Goal: Task Accomplishment & Management: Manage account settings

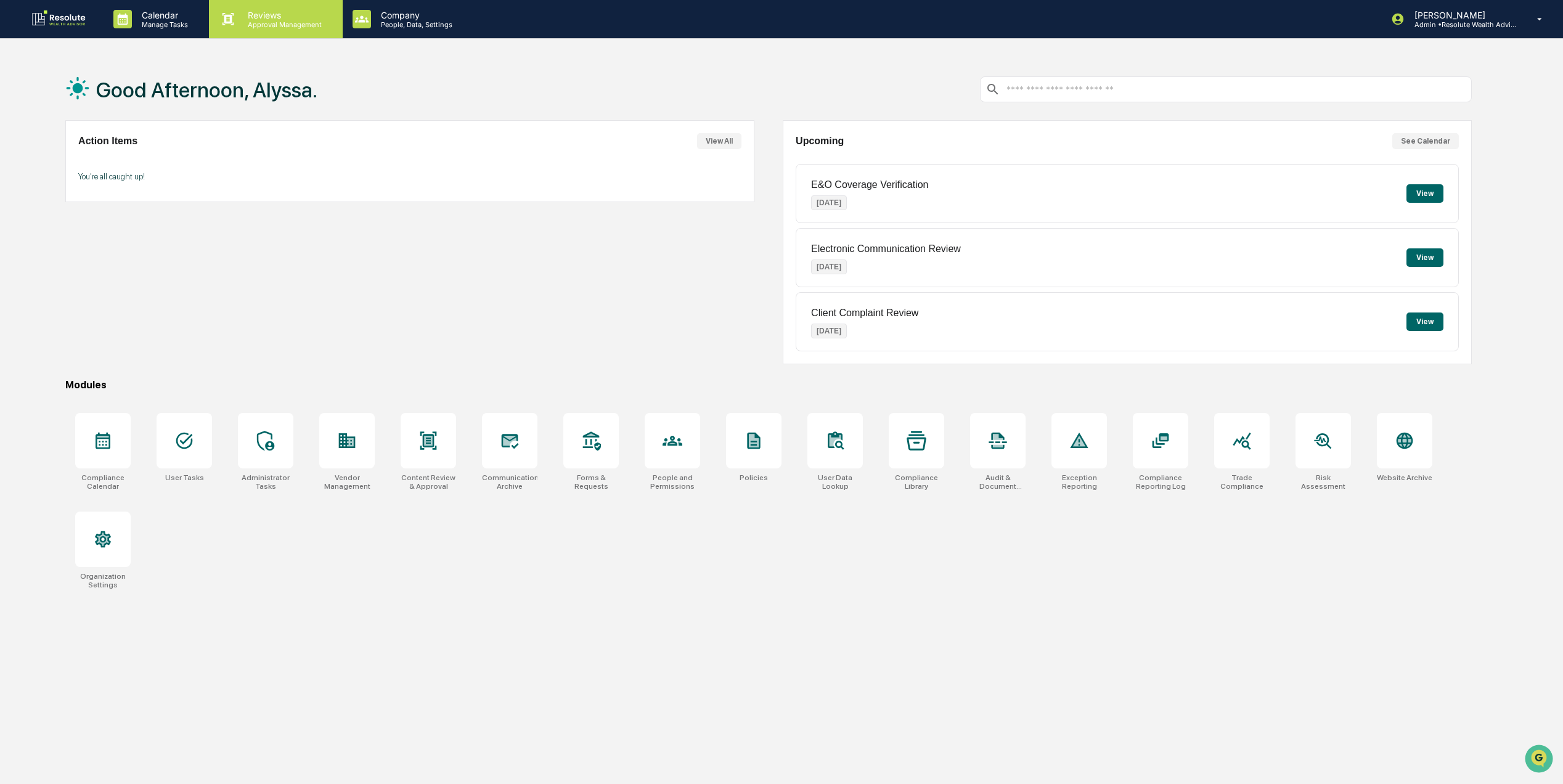
click at [282, 10] on p "Reviews" at bounding box center [283, 15] width 90 height 11
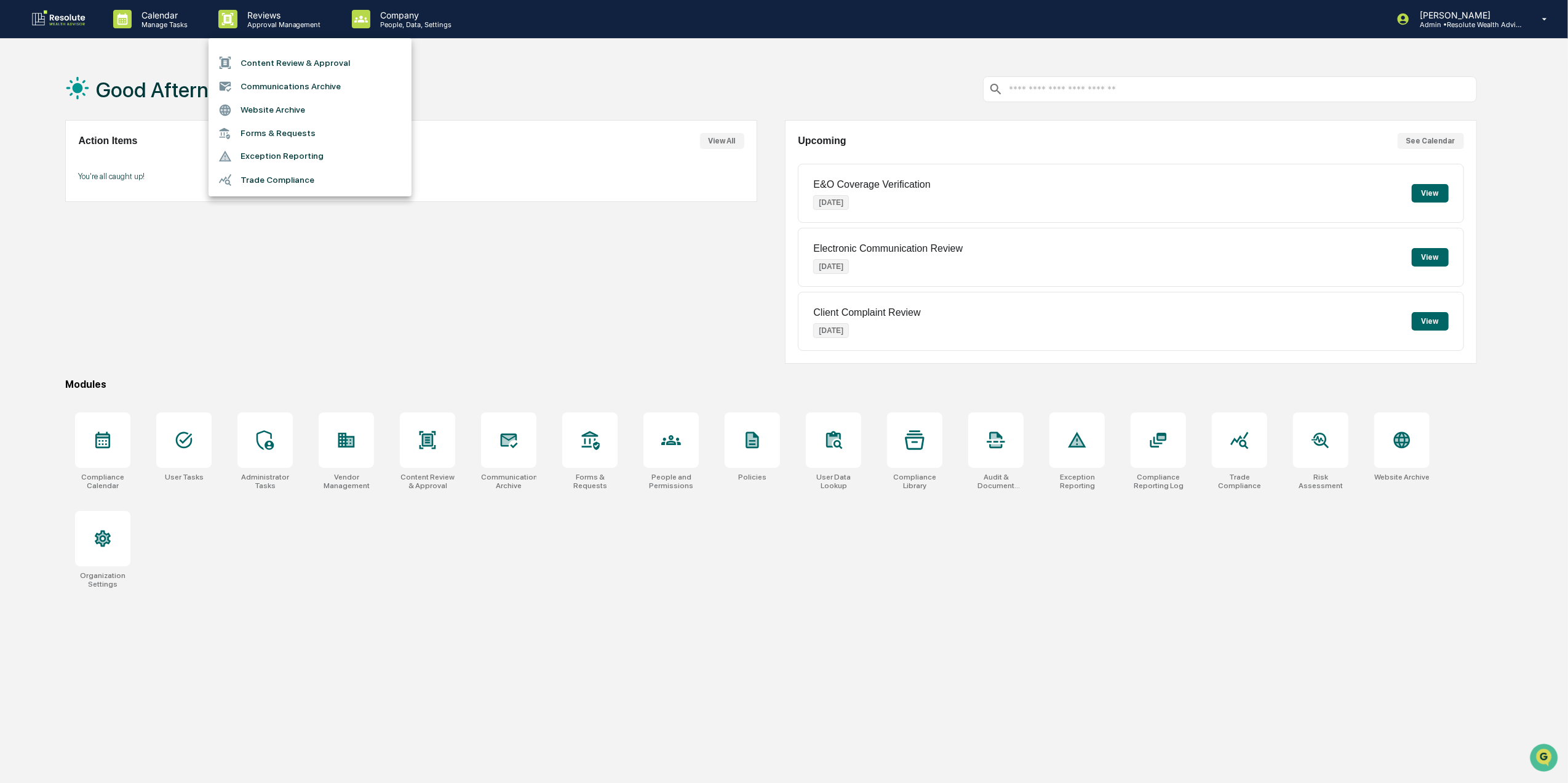
click at [287, 62] on li "Content Review & Approval" at bounding box center [310, 62] width 203 height 23
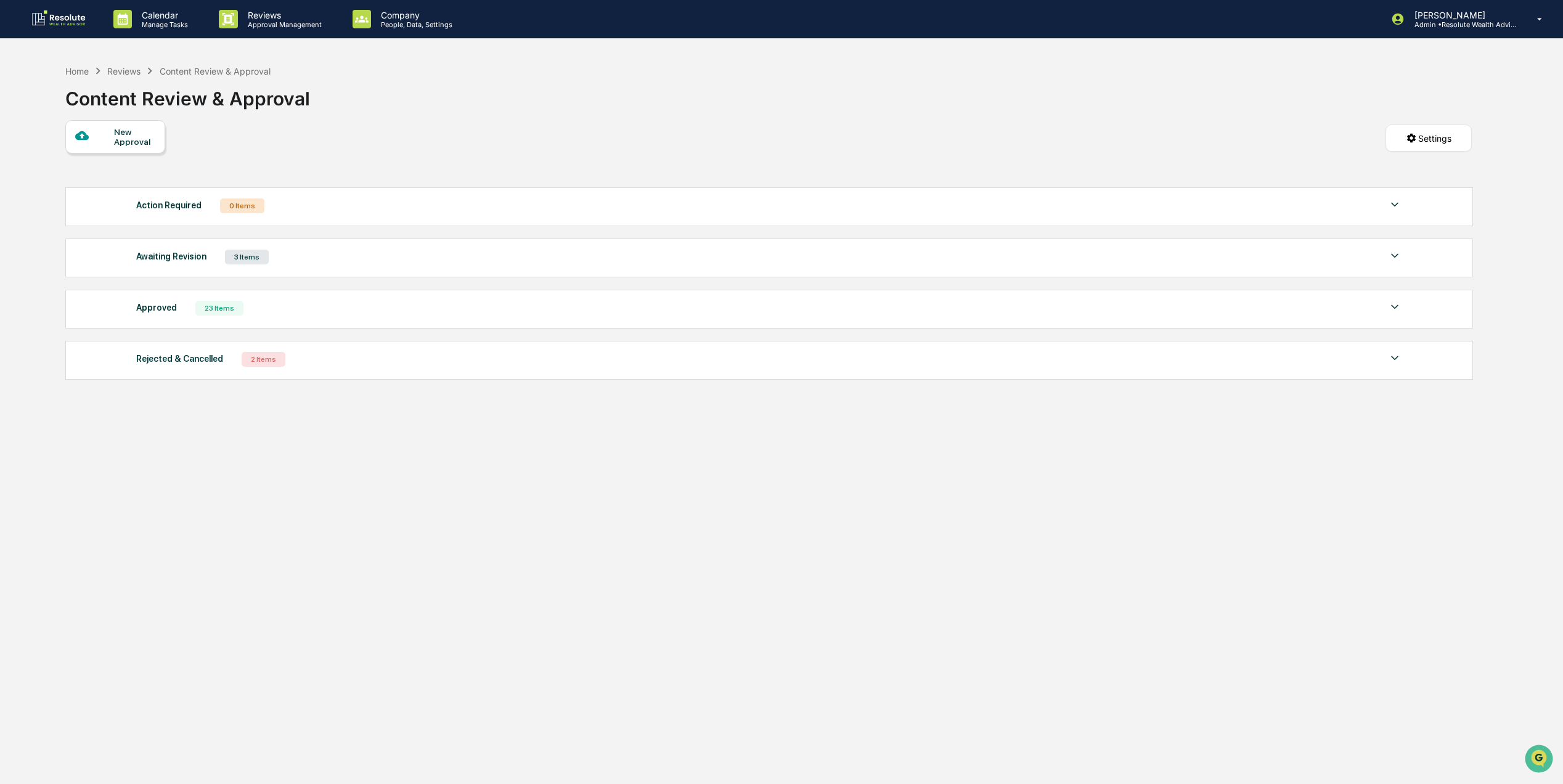
click at [260, 312] on div "Approved 23 Items" at bounding box center [769, 308] width 1266 height 17
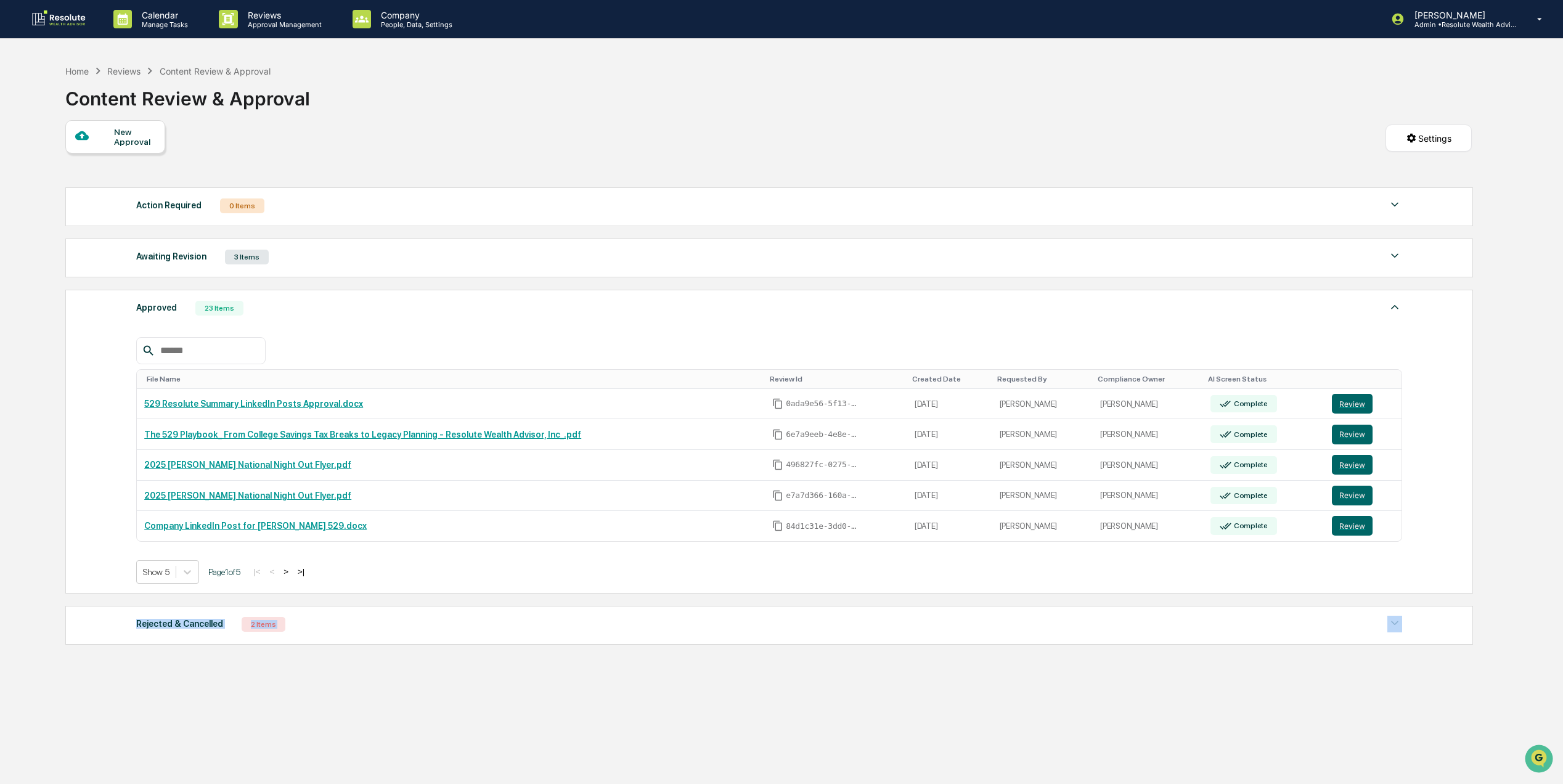
click at [292, 642] on div "Rejected & Cancelled 2 Items File Name Review Id Created Date Requested By Comp…" at bounding box center [769, 626] width 1408 height 39
drag, startPoint x: 292, startPoint y: 642, endPoint x: 439, endPoint y: 630, distance: 147.5
click at [439, 630] on div "Rejected & Cancelled 2 Items" at bounding box center [769, 624] width 1266 height 17
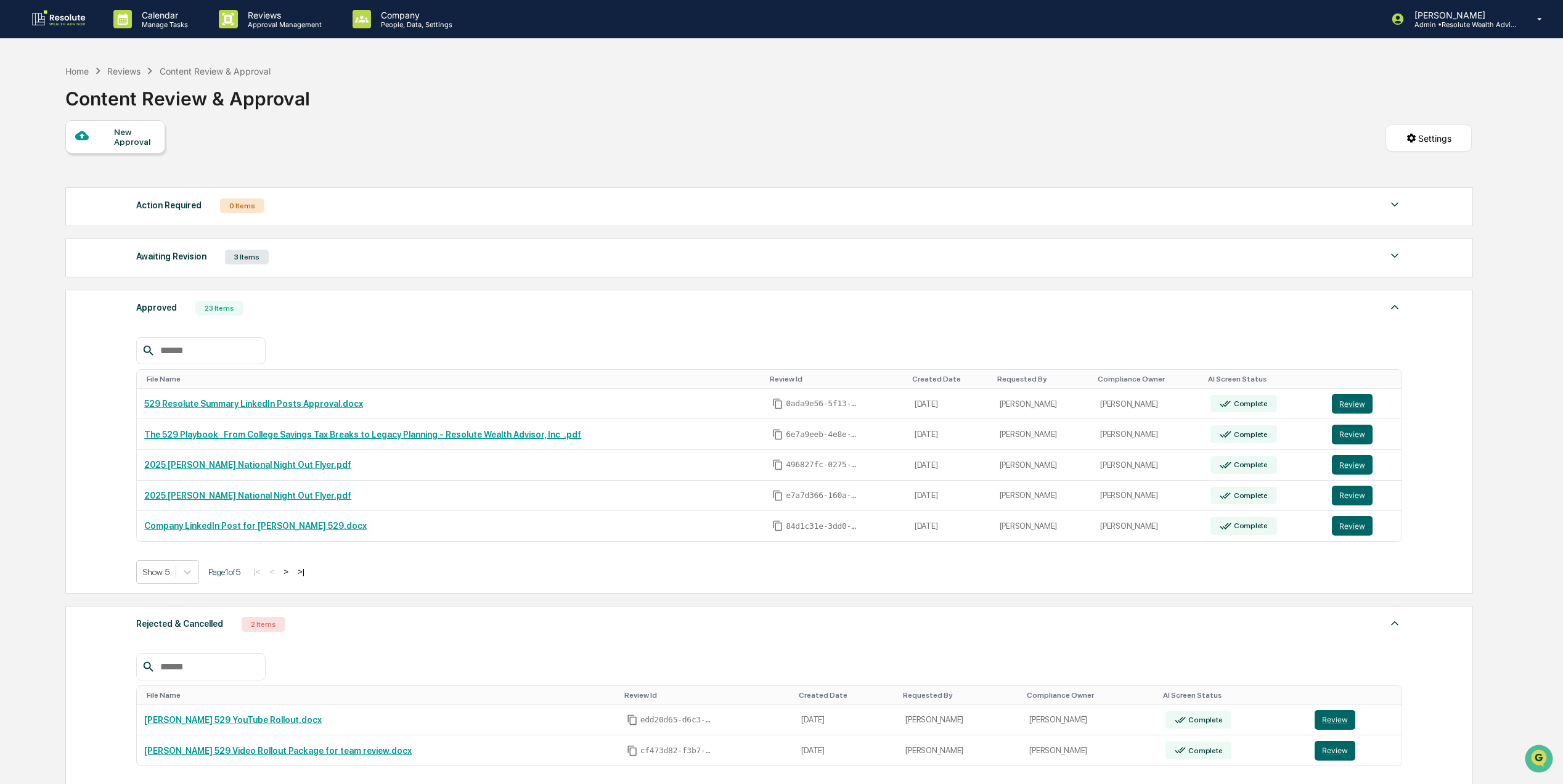
click at [247, 296] on div "Approved 23 Items File Name Review Id Created Date Requested By Compliance Owne…" at bounding box center [769, 442] width 1408 height 304
click at [249, 275] on div "Awaiting Revision 3 Items File Name Review Id Created Date Requested By Complia…" at bounding box center [769, 258] width 1408 height 39
click at [250, 264] on div "3 Items" at bounding box center [246, 257] width 44 height 15
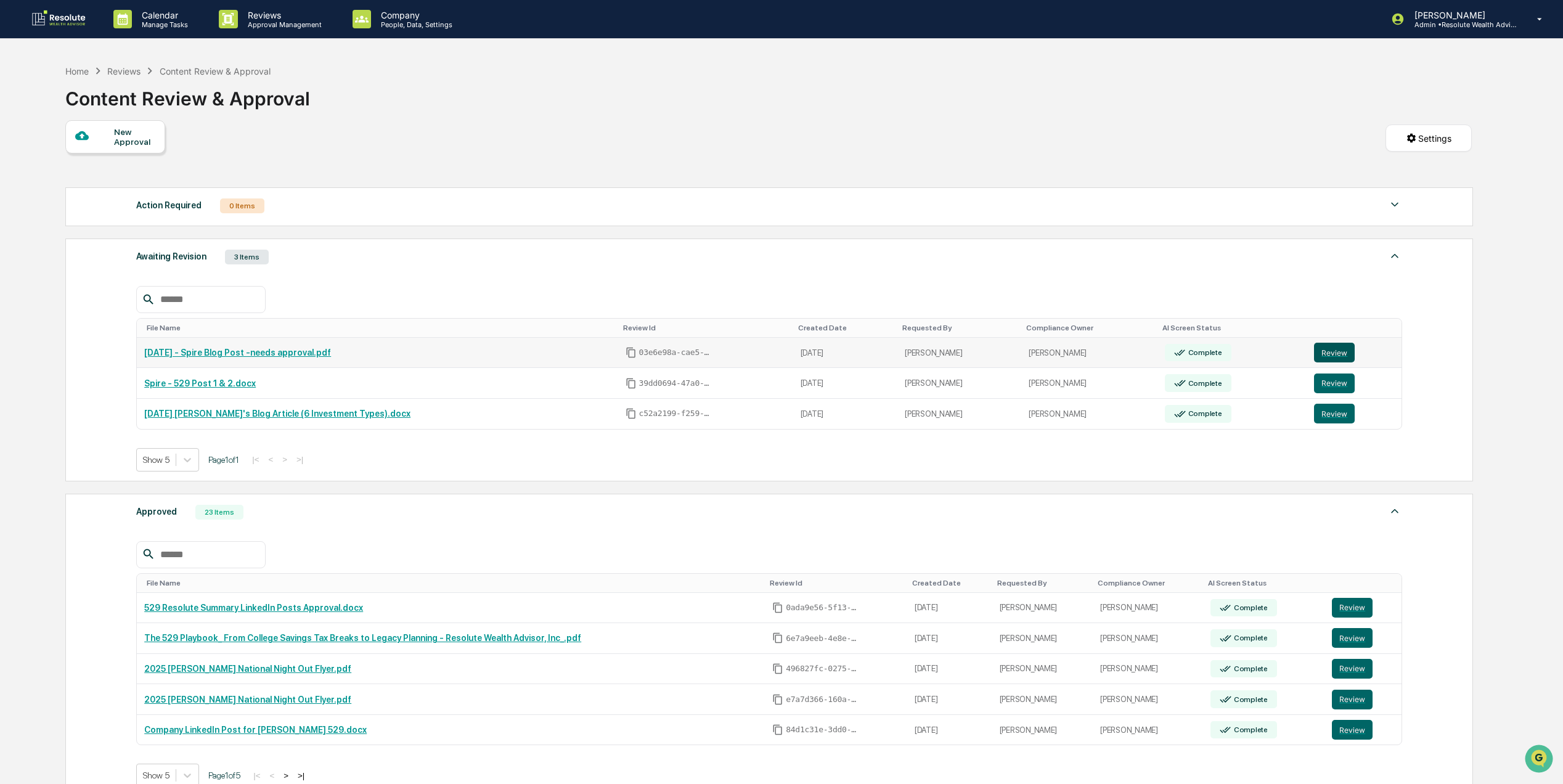
click at [1327, 358] on button "Review" at bounding box center [1334, 352] width 41 height 19
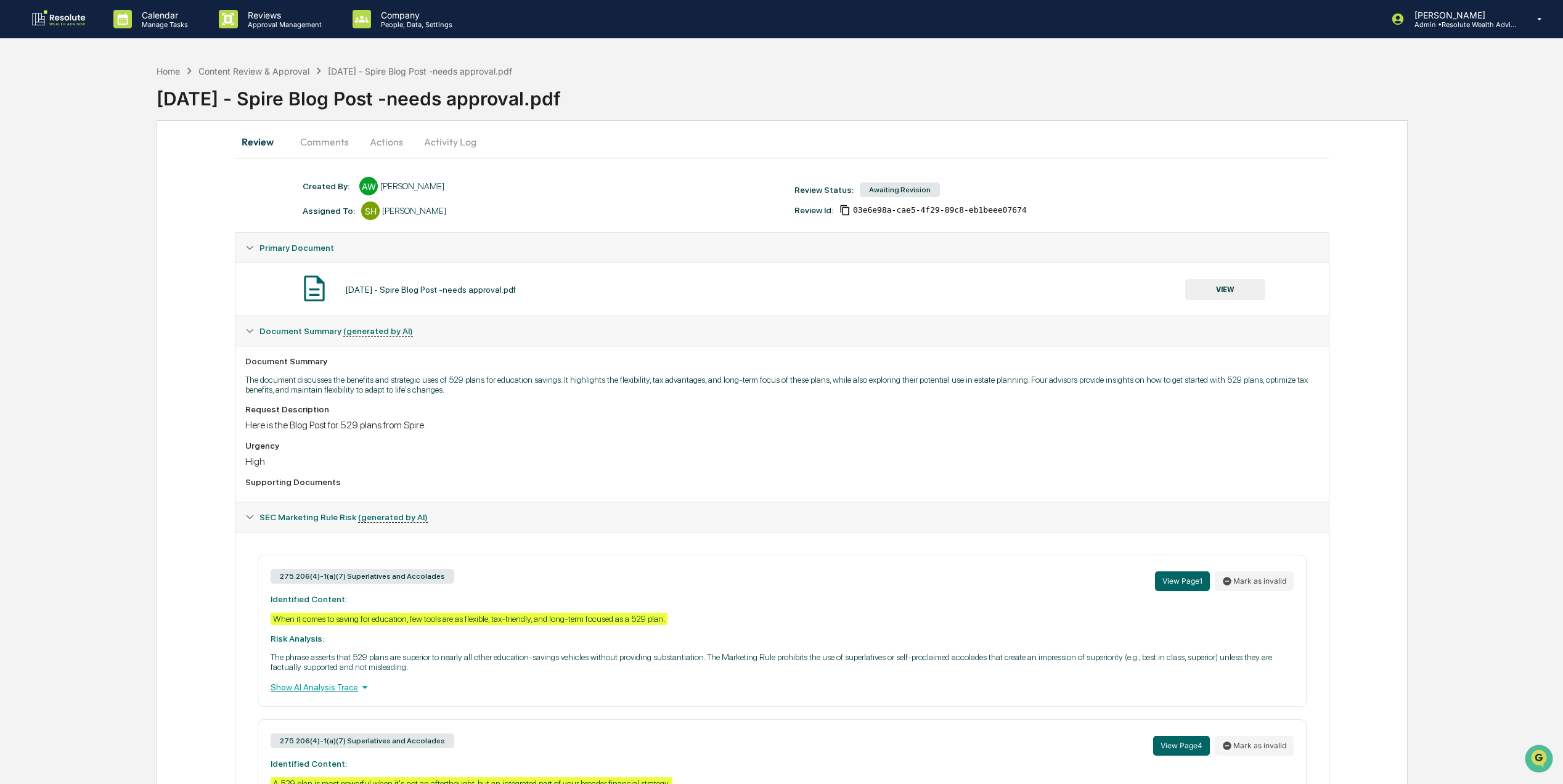
click at [393, 138] on button "Actions" at bounding box center [386, 142] width 56 height 30
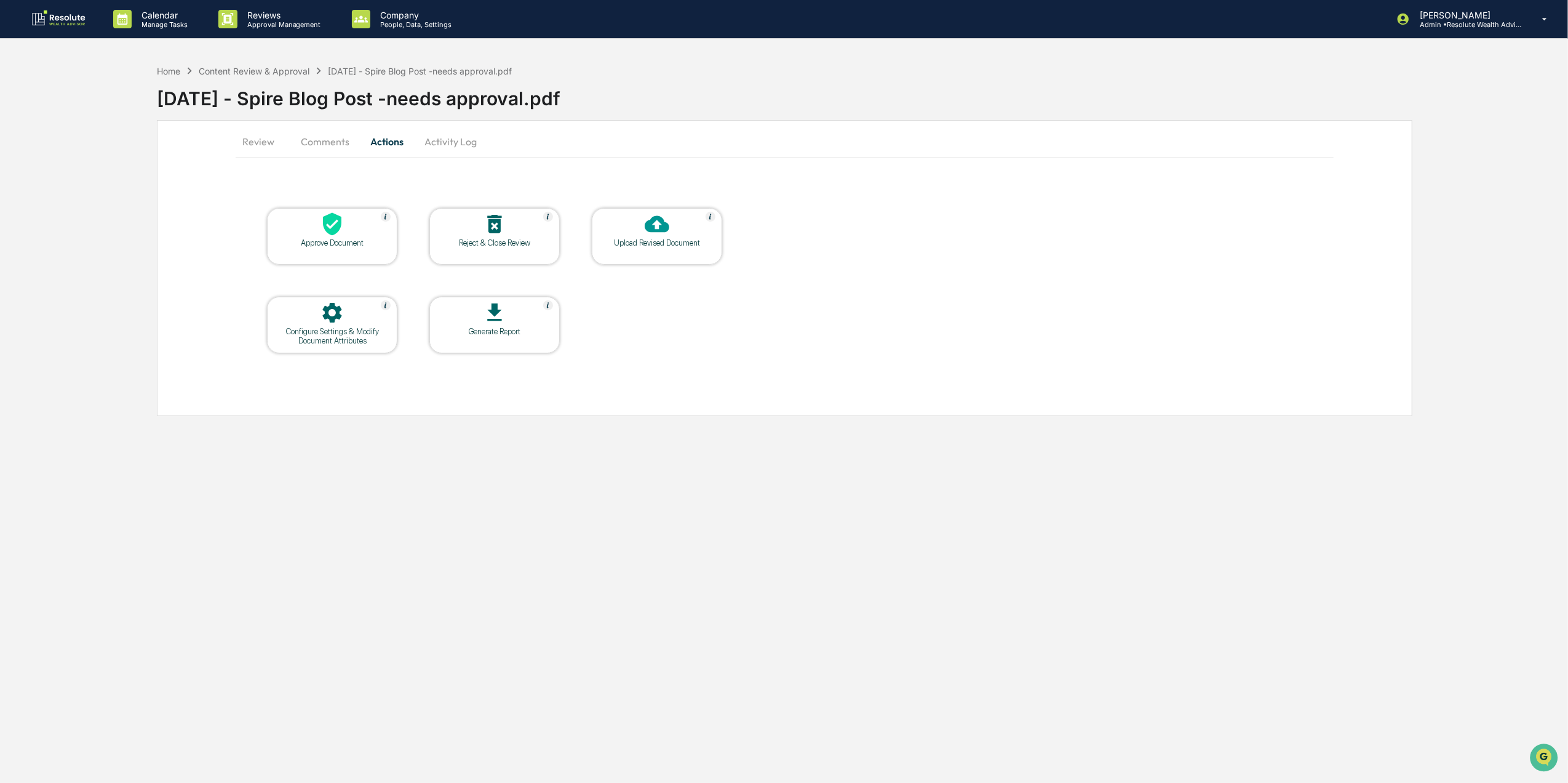
click at [507, 242] on div "Reject & Close Review" at bounding box center [495, 243] width 111 height 9
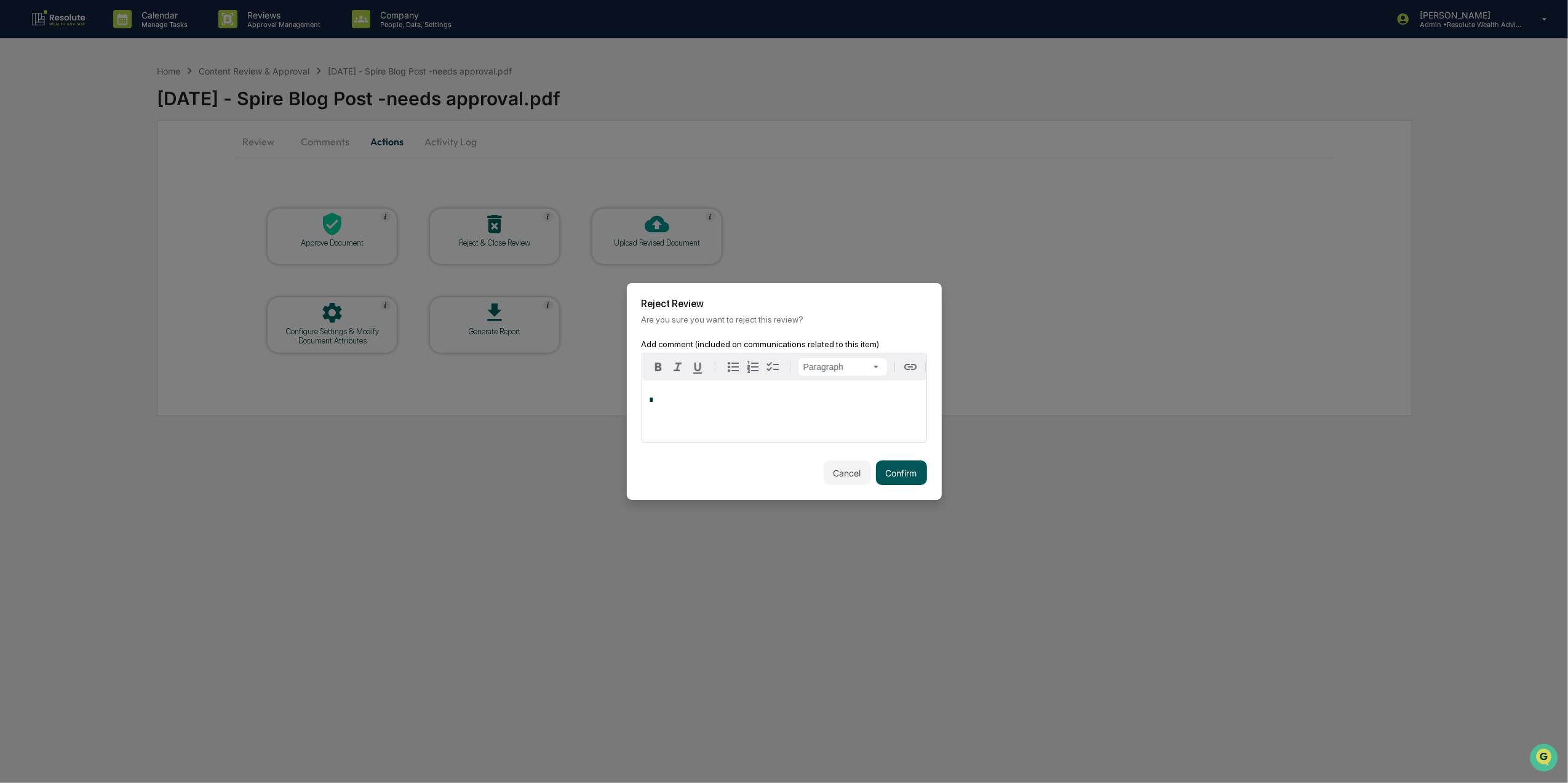
click at [901, 475] on button "Confirm" at bounding box center [901, 473] width 51 height 25
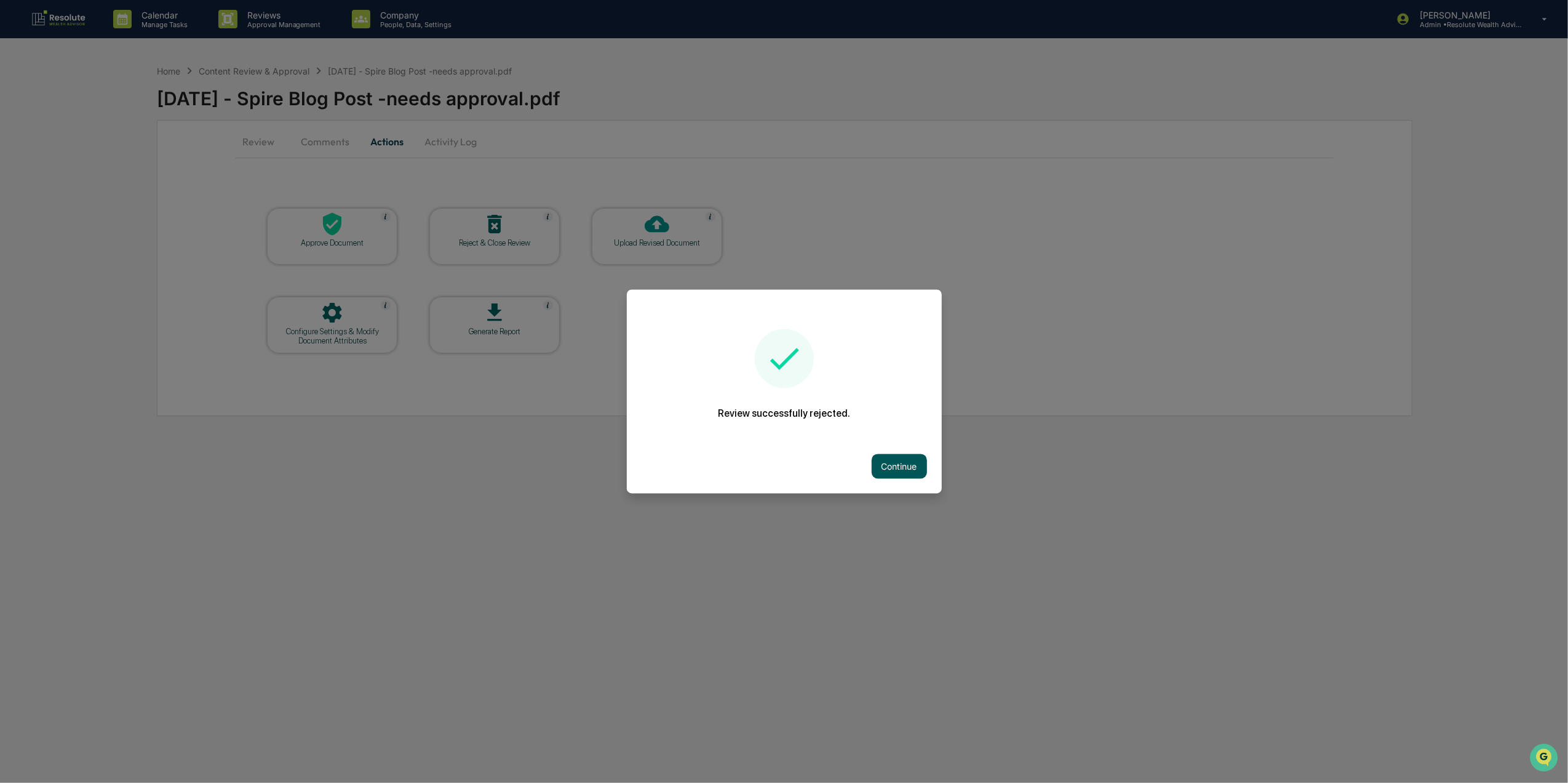
click at [897, 463] on button "Continue" at bounding box center [899, 467] width 56 height 25
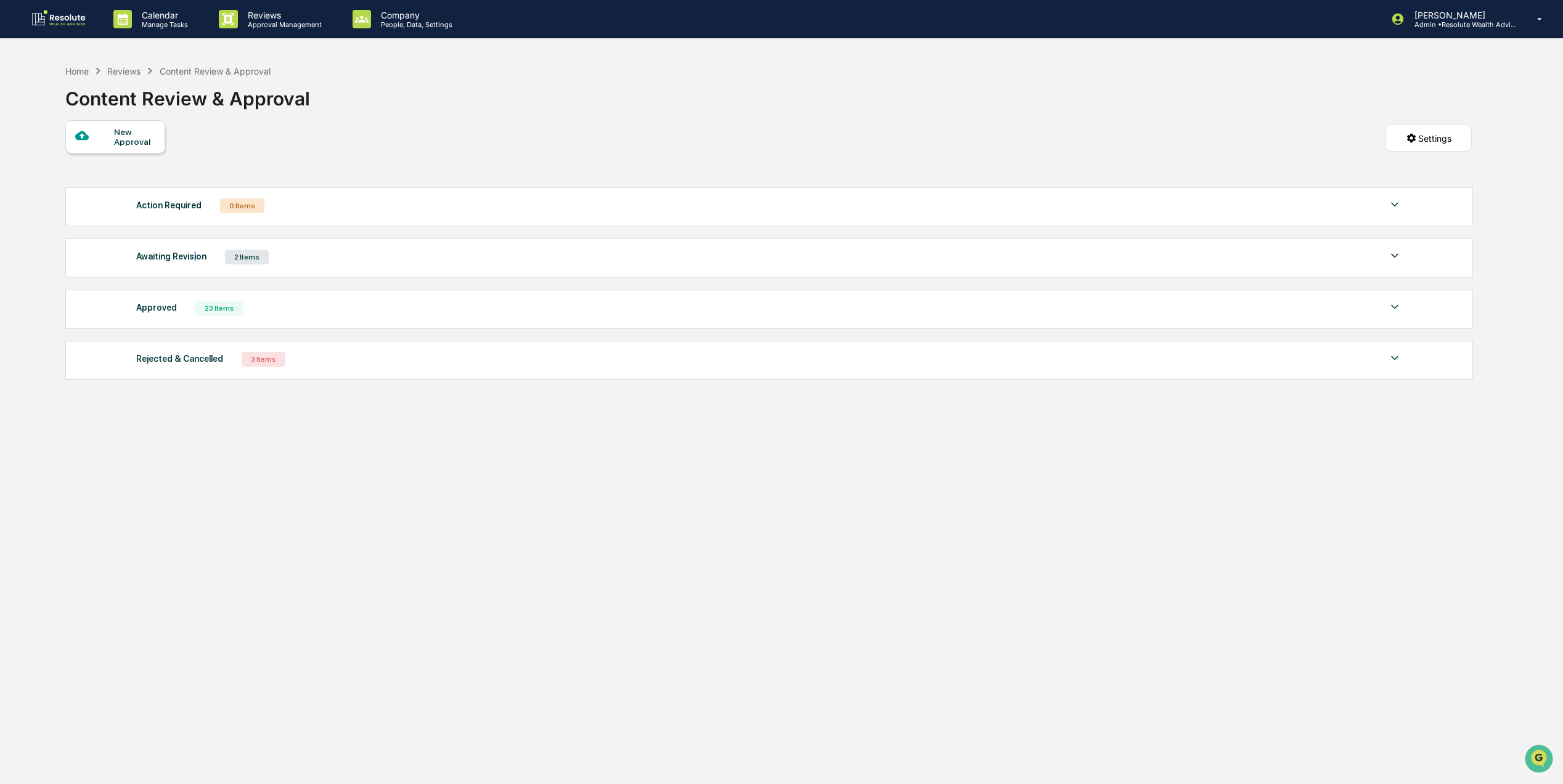
click at [192, 256] on div "Awaiting Revision" at bounding box center [171, 256] width 70 height 16
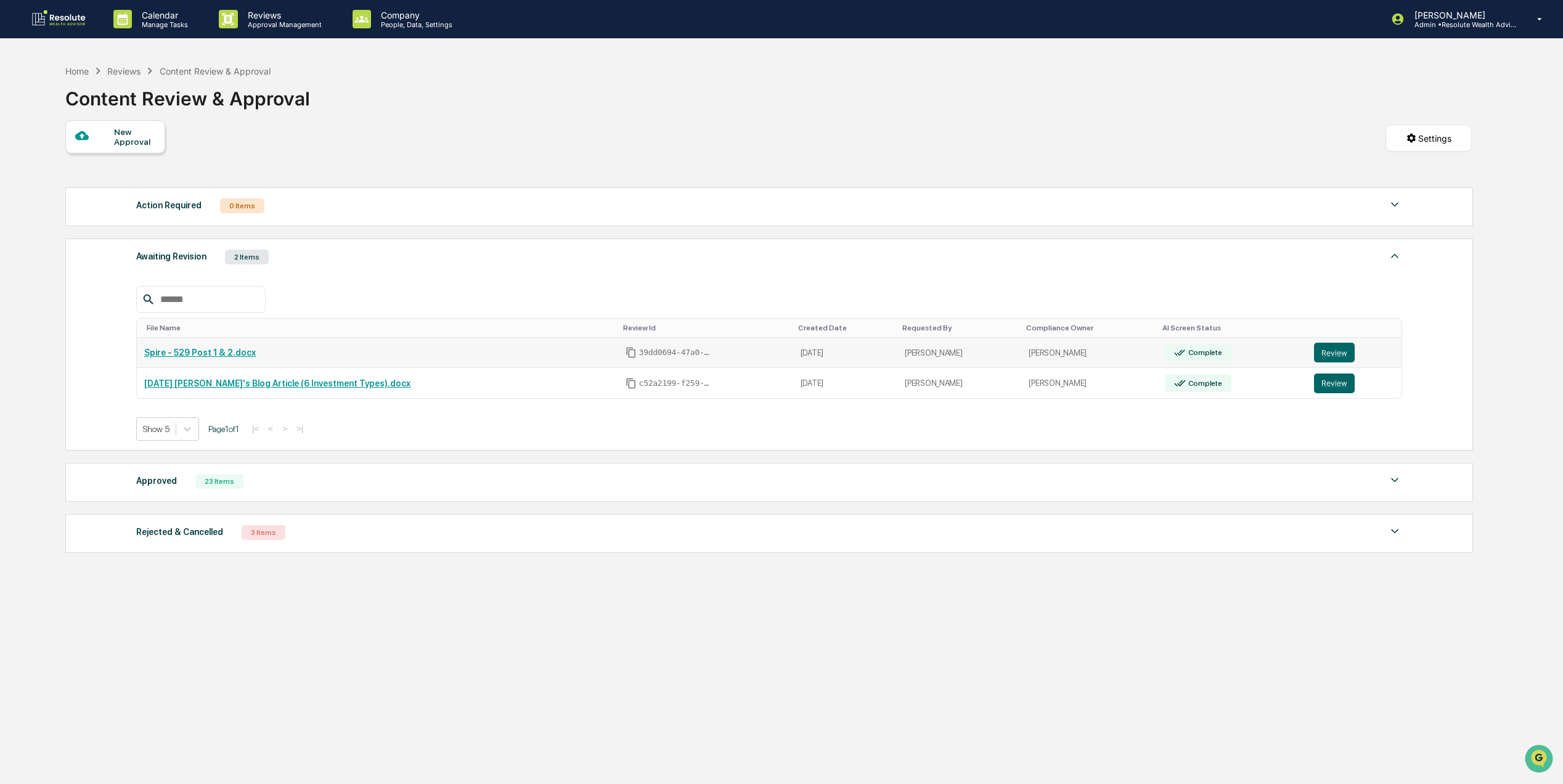
drag, startPoint x: 192, startPoint y: 256, endPoint x: 195, endPoint y: 355, distance: 99.0
click at [195, 355] on link "Spire - 529 Post 1 & 2.docx" at bounding box center [200, 352] width 111 height 10
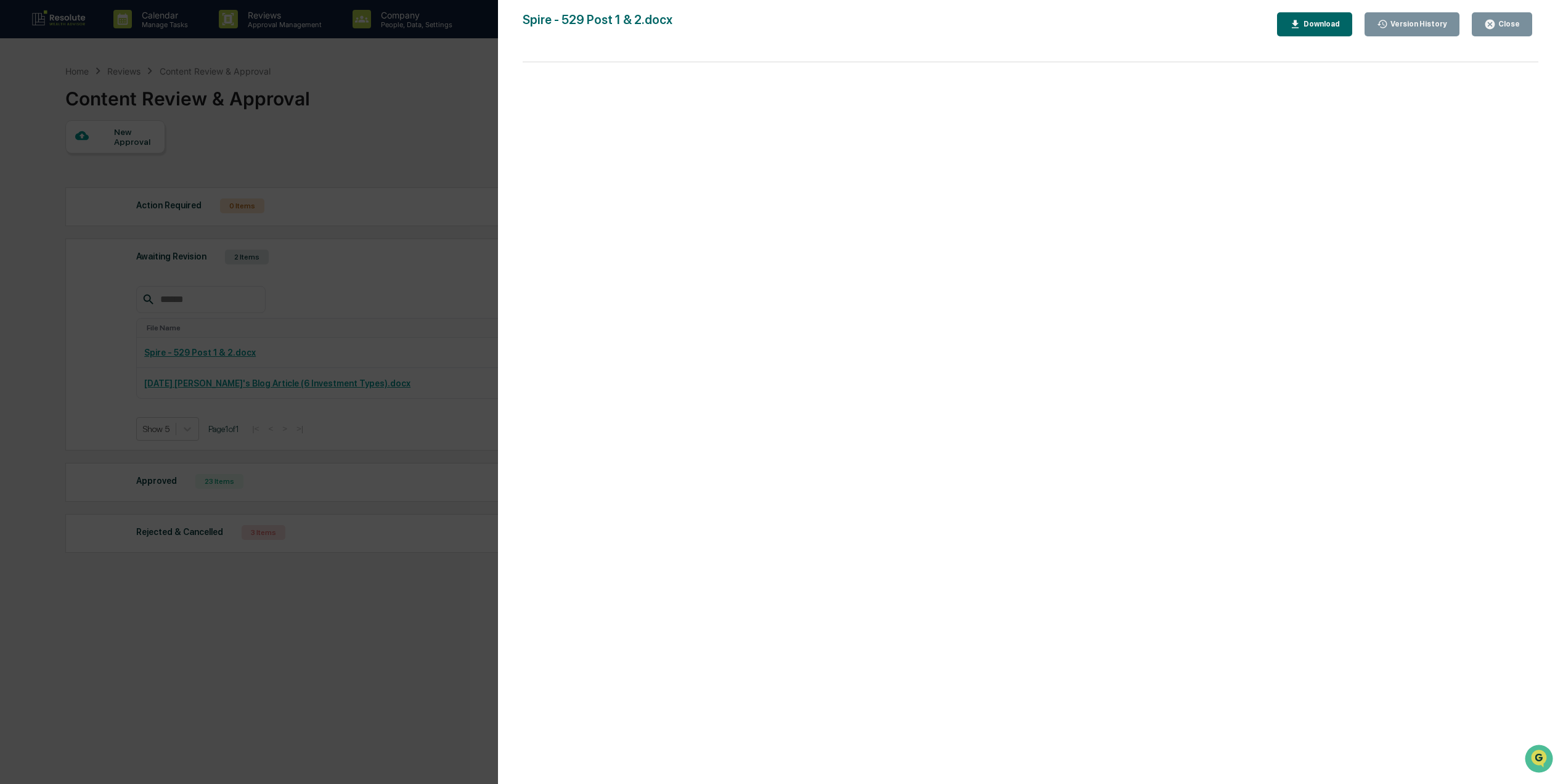
click at [1515, 31] on button "Close" at bounding box center [1503, 24] width 60 height 24
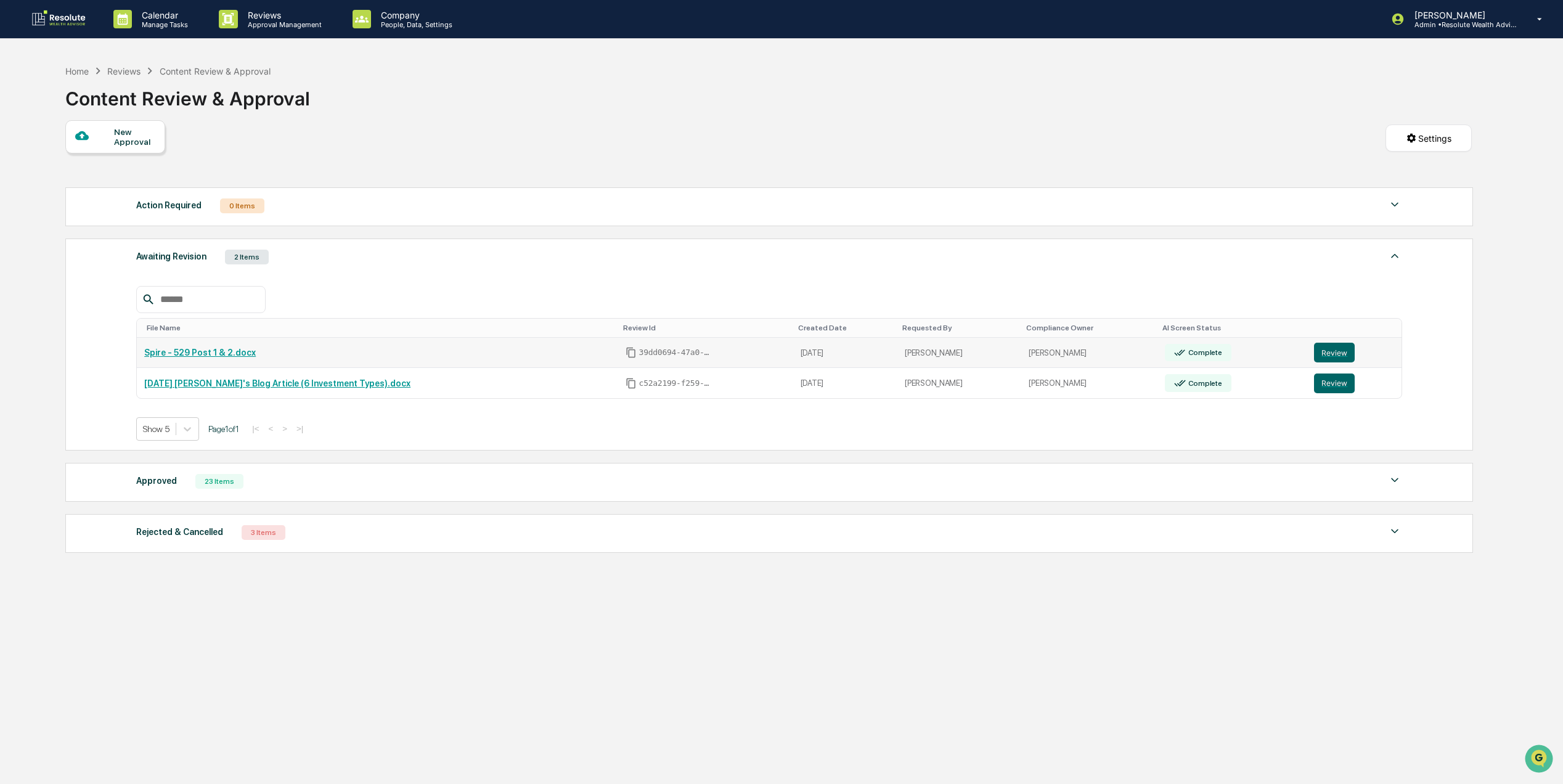
click at [423, 349] on td "Spire - 529 Post 1 & 2.docx" at bounding box center [377, 353] width 481 height 31
click at [1333, 362] on button "Review" at bounding box center [1334, 352] width 41 height 19
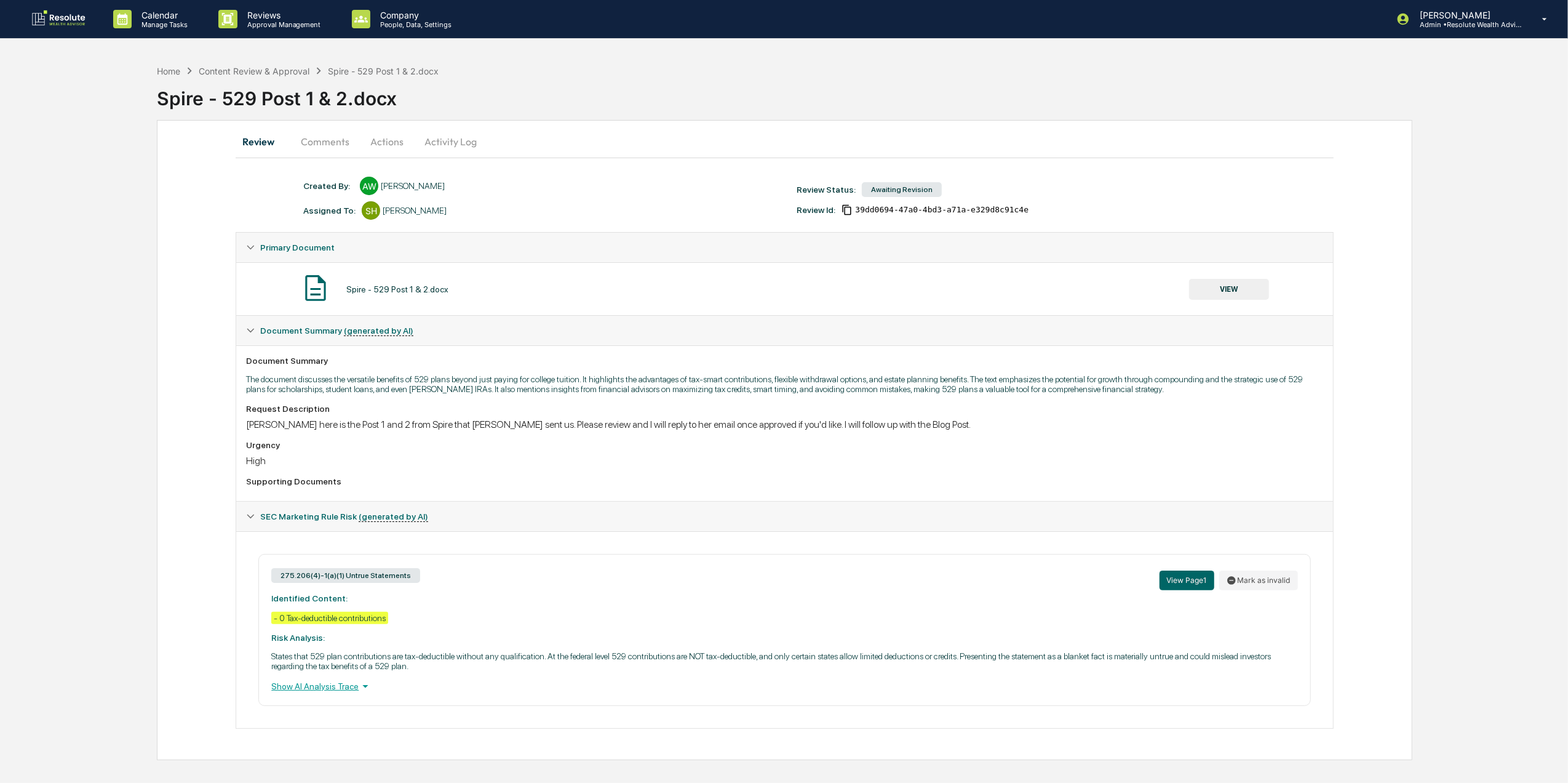
click at [382, 147] on button "Actions" at bounding box center [387, 141] width 56 height 29
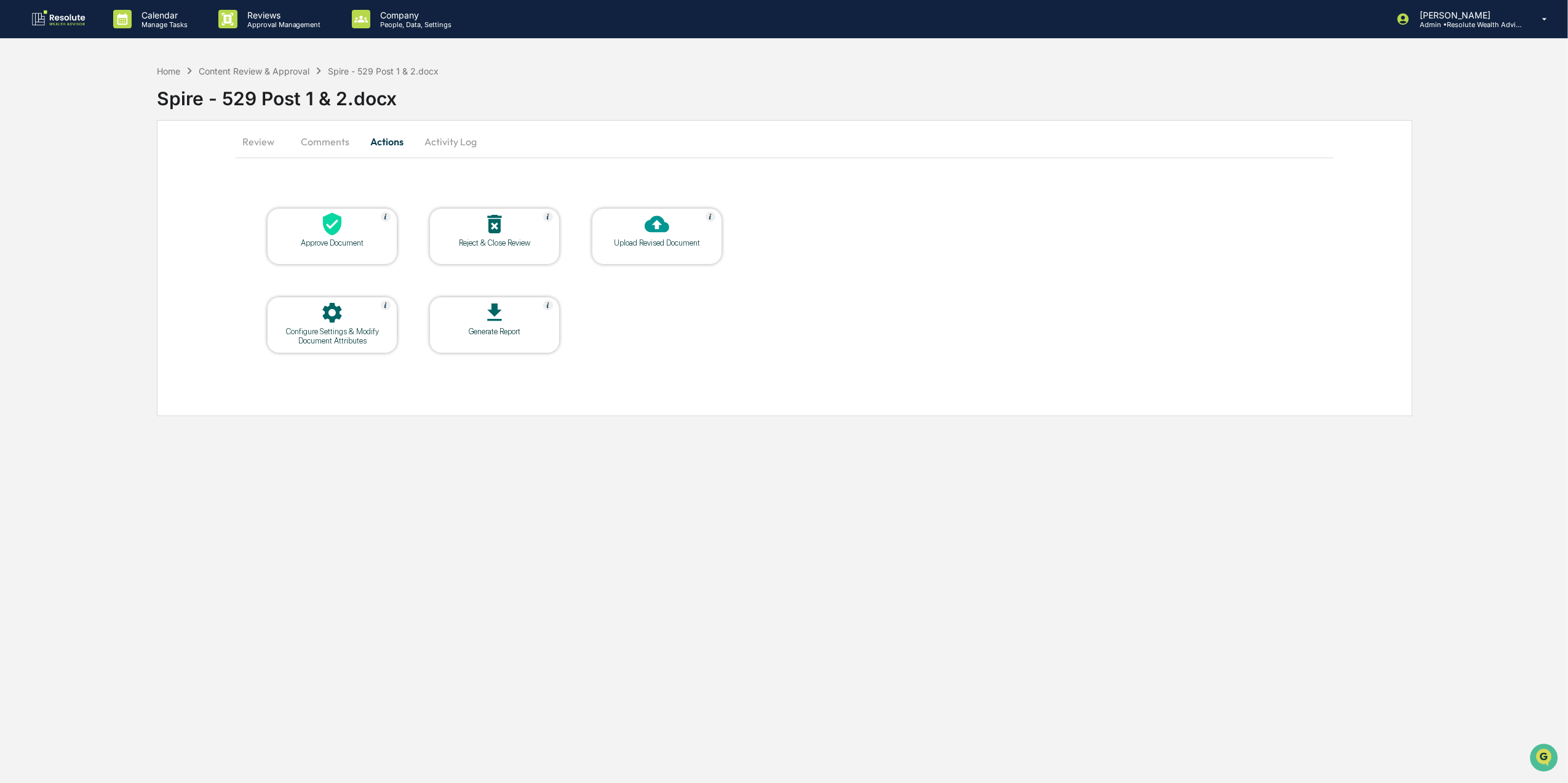
click at [525, 239] on div "Reject & Close Review" at bounding box center [495, 243] width 111 height 9
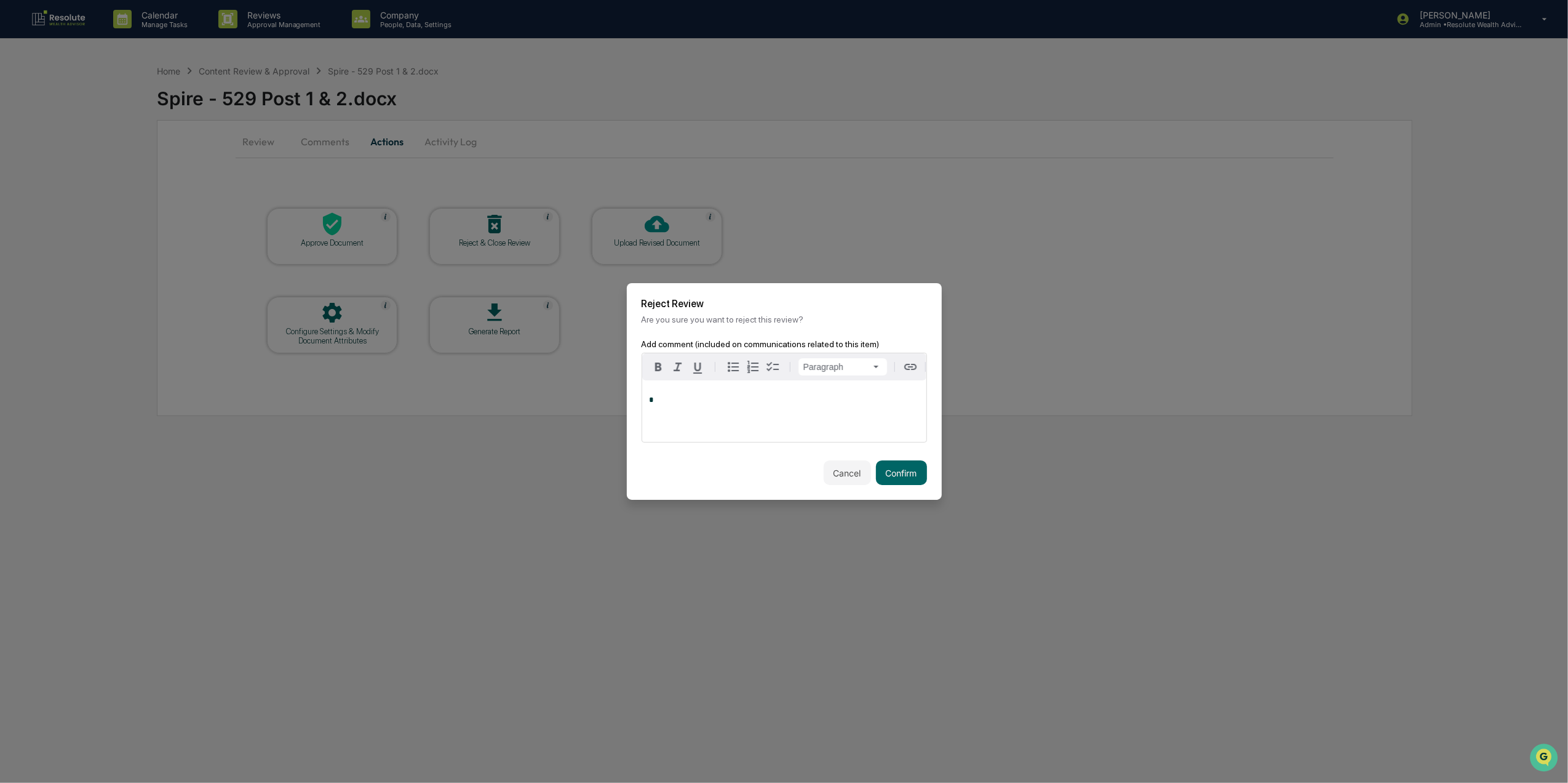
click at [737, 400] on div "*" at bounding box center [785, 411] width 284 height 62
click at [911, 469] on button "Confirm" at bounding box center [901, 473] width 51 height 25
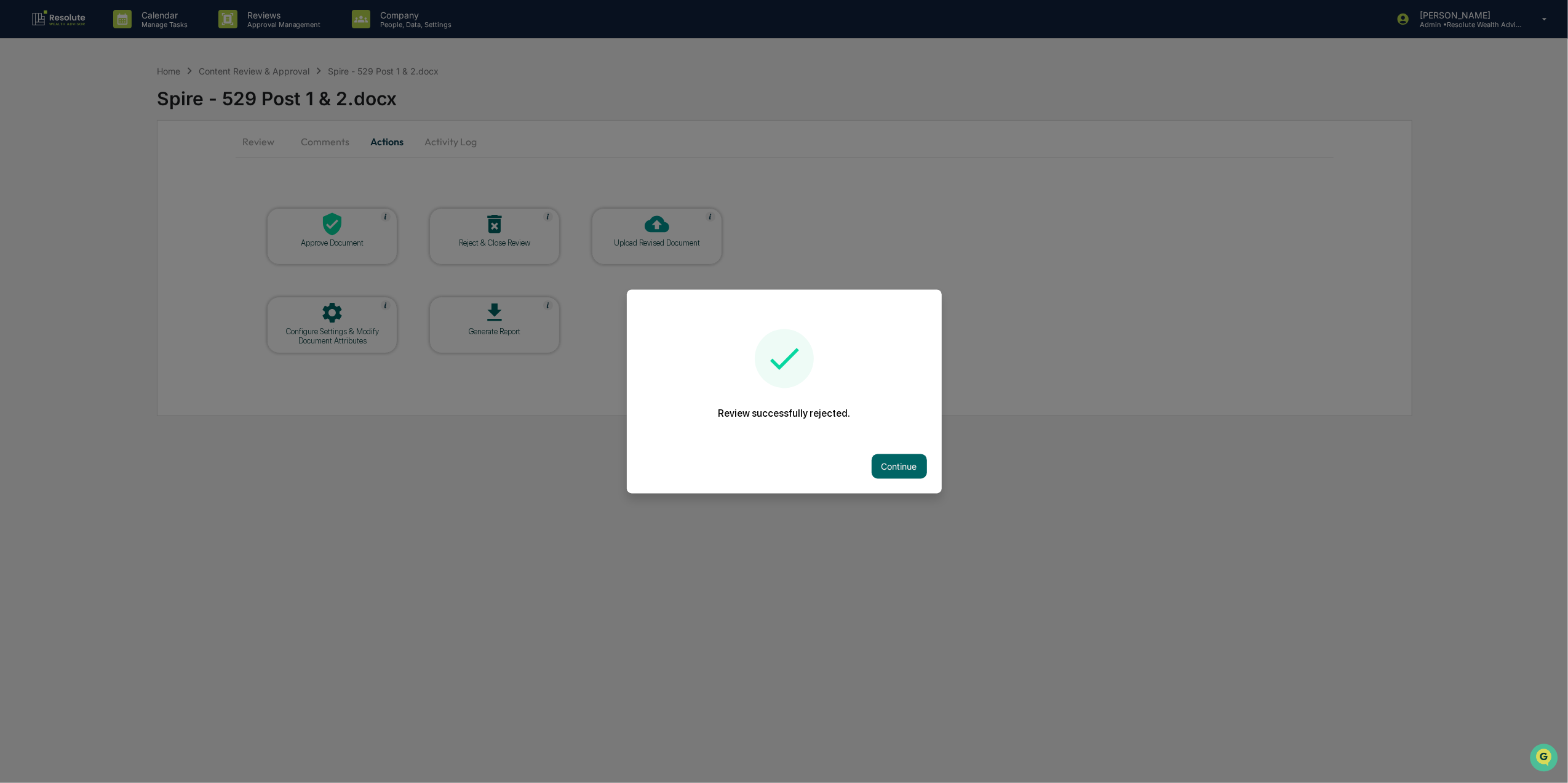
click at [908, 476] on button "Continue" at bounding box center [899, 467] width 56 height 25
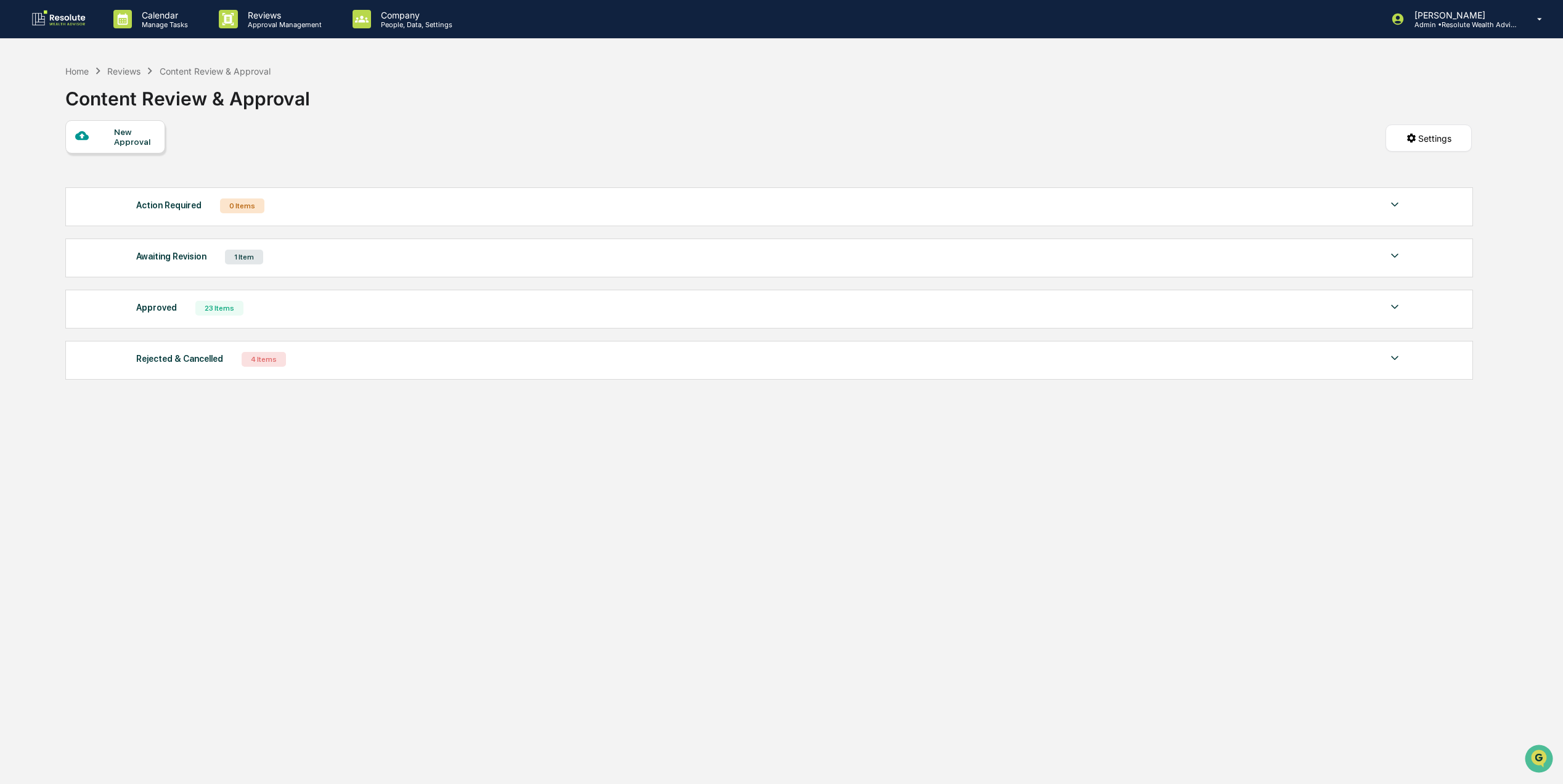
click at [246, 266] on div "Awaiting Revision 1 Item" at bounding box center [769, 257] width 1266 height 17
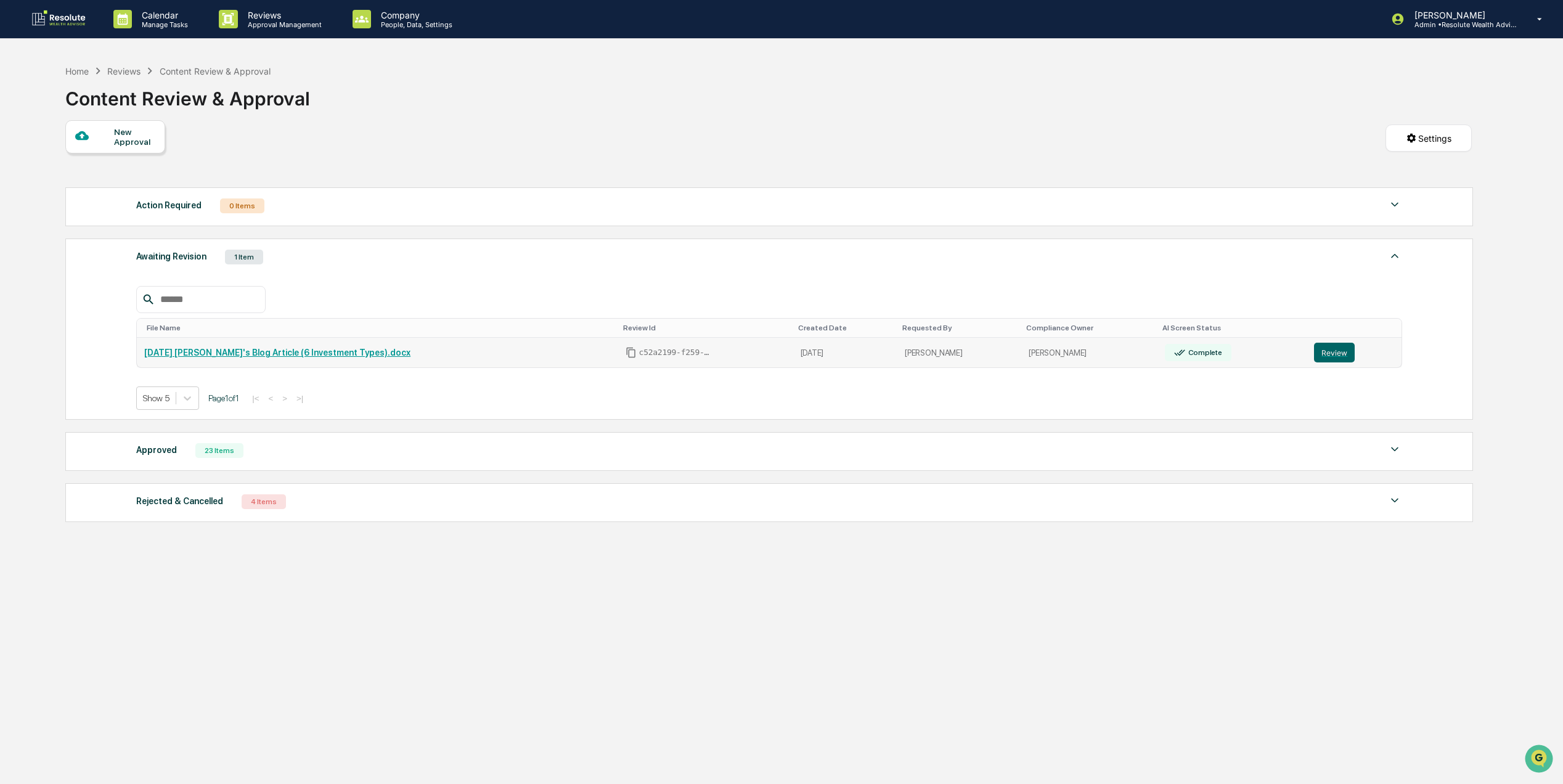
click at [228, 356] on link "[DATE] [PERSON_NAME]'s Blog Article (6 Investment Types).docx" at bounding box center [277, 352] width 267 height 10
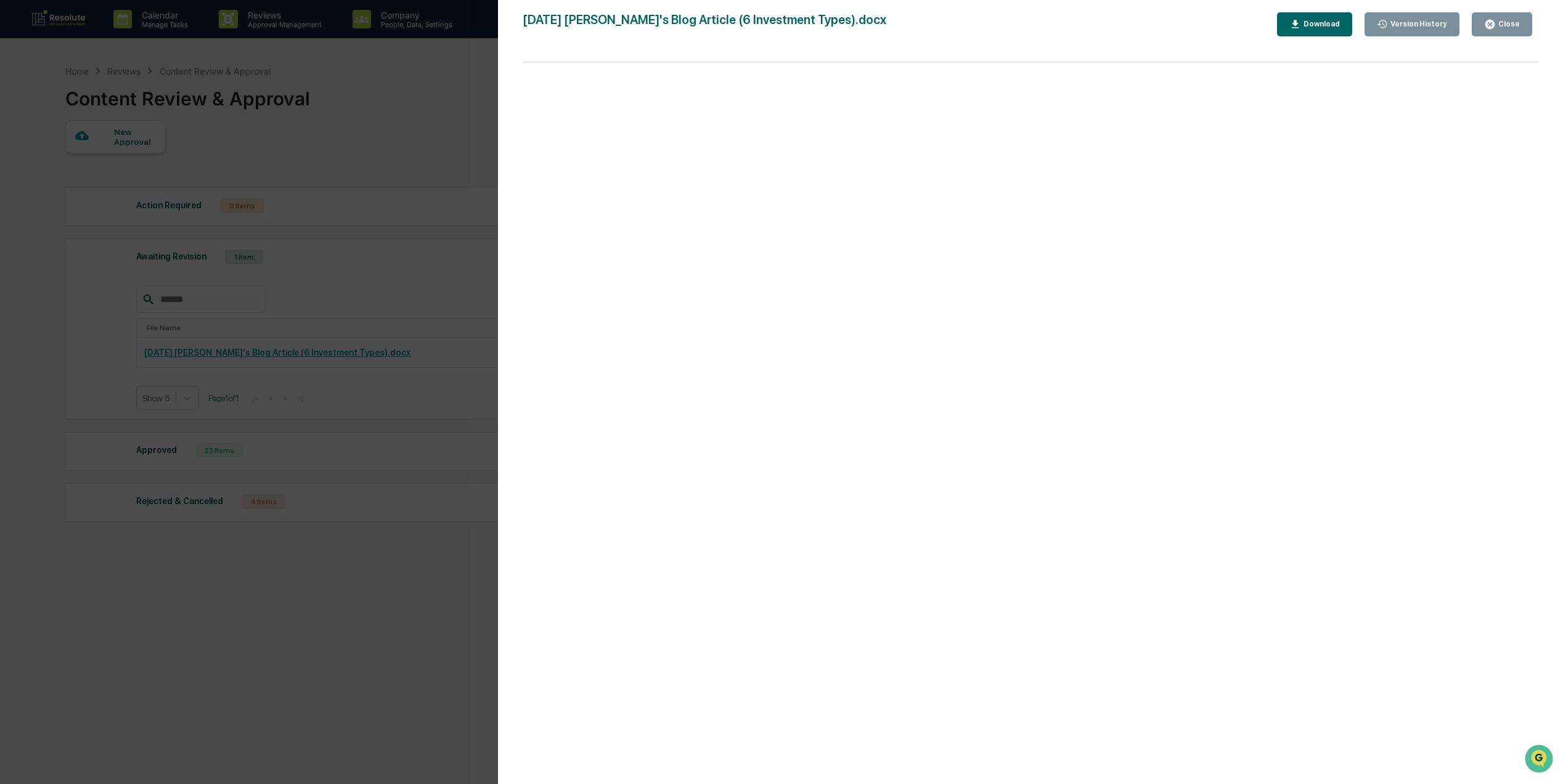
click at [1507, 25] on div "Close" at bounding box center [1508, 23] width 24 height 9
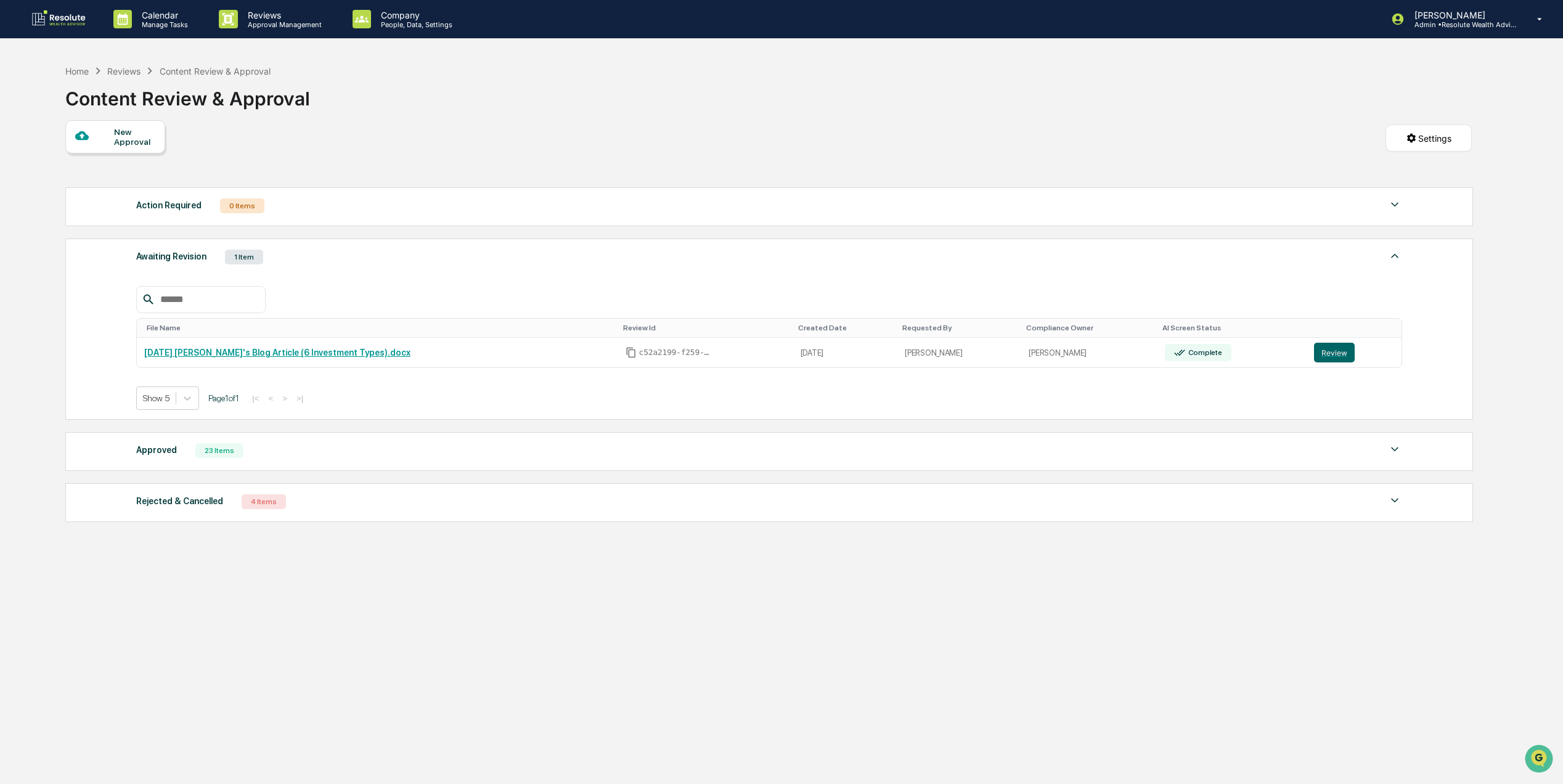
click at [280, 471] on div "Approved 23 Items File Name Review Id Created Date Requested By Compliance Owne…" at bounding box center [769, 452] width 1408 height 39
click at [287, 455] on div "Approved 23 Items" at bounding box center [769, 450] width 1266 height 17
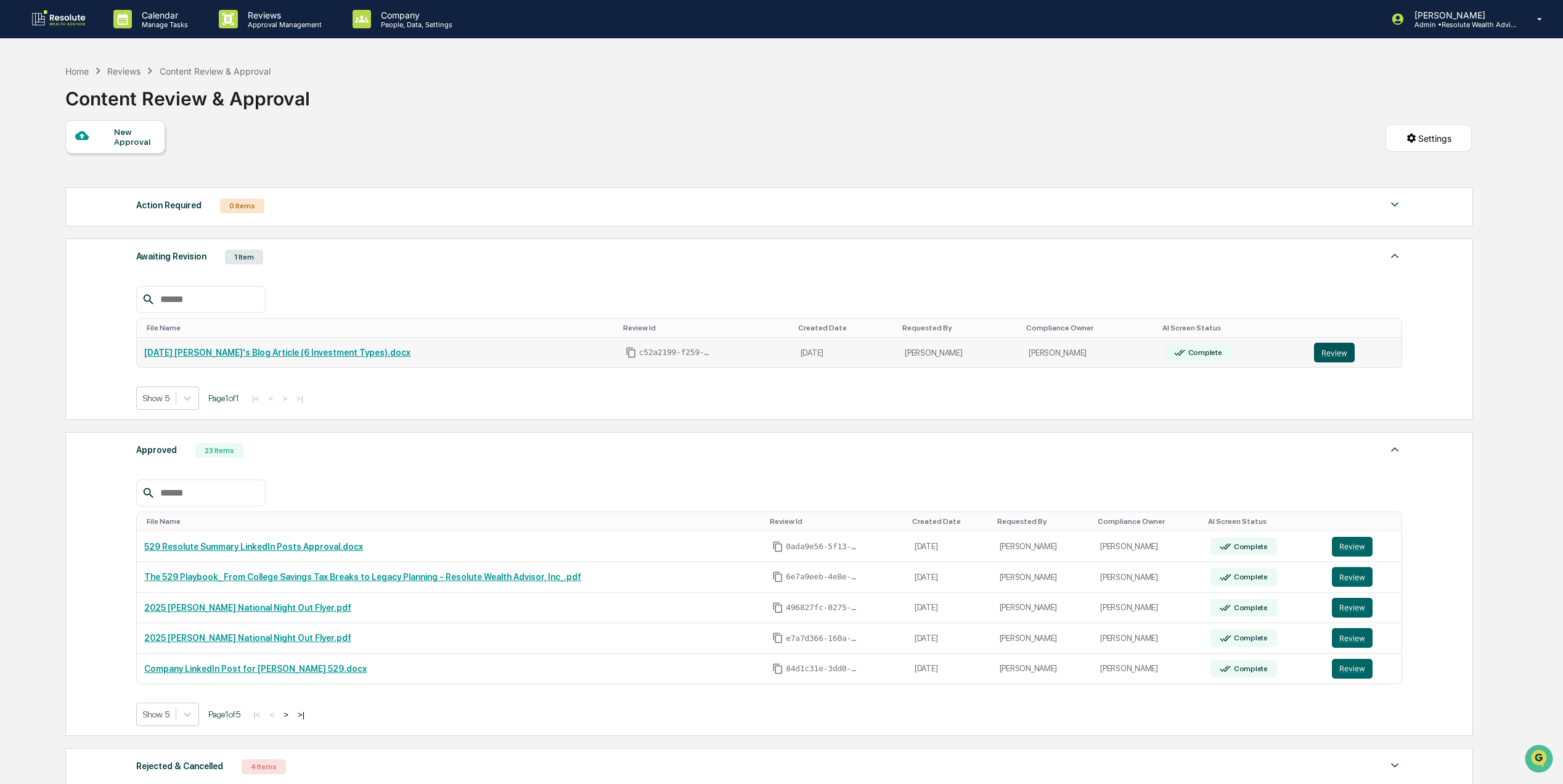
click at [1339, 358] on button "Review" at bounding box center [1334, 352] width 41 height 19
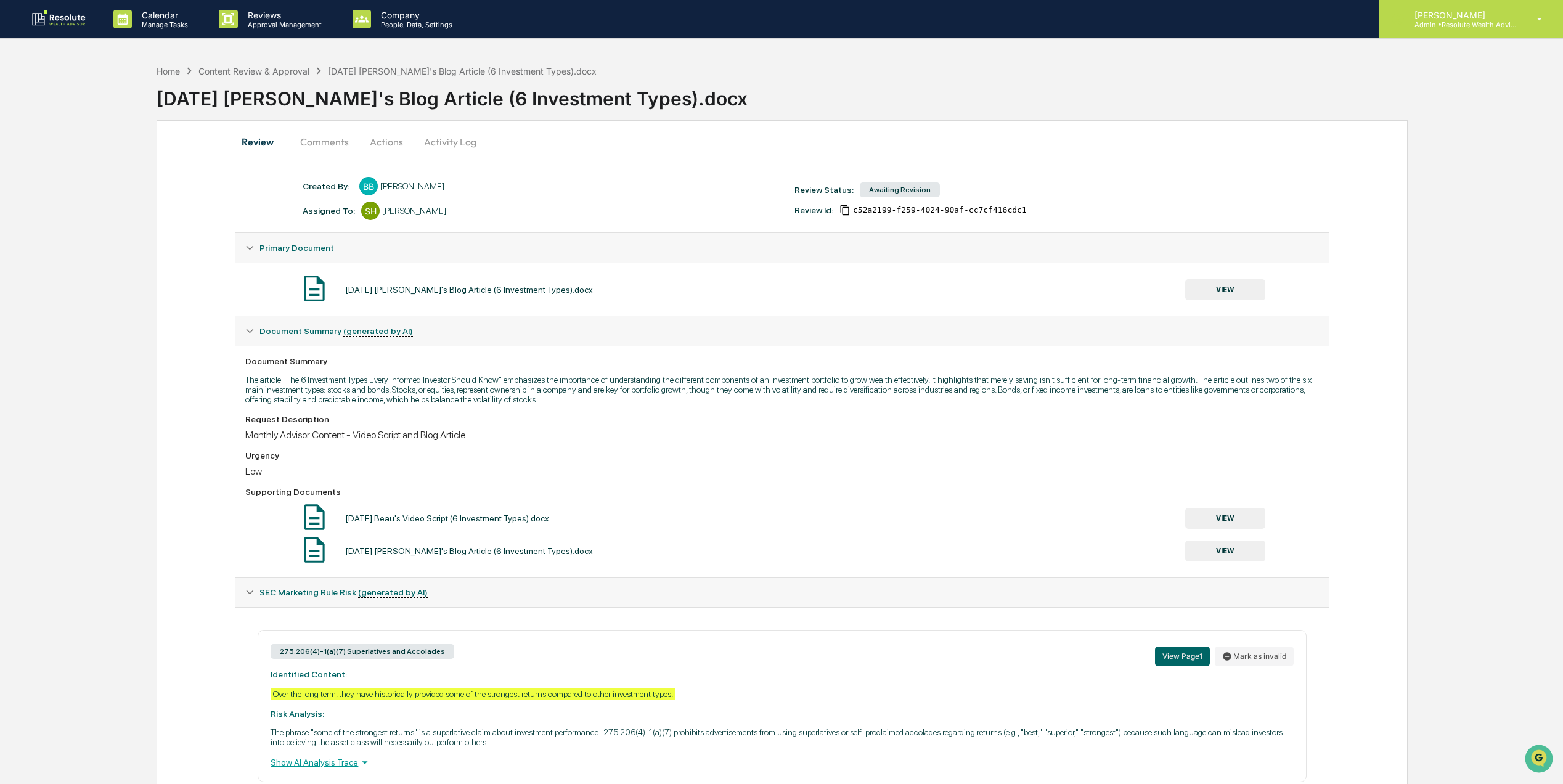
click at [1445, 26] on p "Admin • Resolute Wealth Advisor" at bounding box center [1462, 24] width 115 height 9
click at [1445, 26] on div at bounding box center [786, 392] width 1571 height 784
click at [21, 27] on div "Calendar Manage Tasks Reviews Approval Management Company People, Data, Setting…" at bounding box center [781, 19] width 1563 height 39
click at [176, 26] on p "Manage Tasks" at bounding box center [162, 24] width 62 height 9
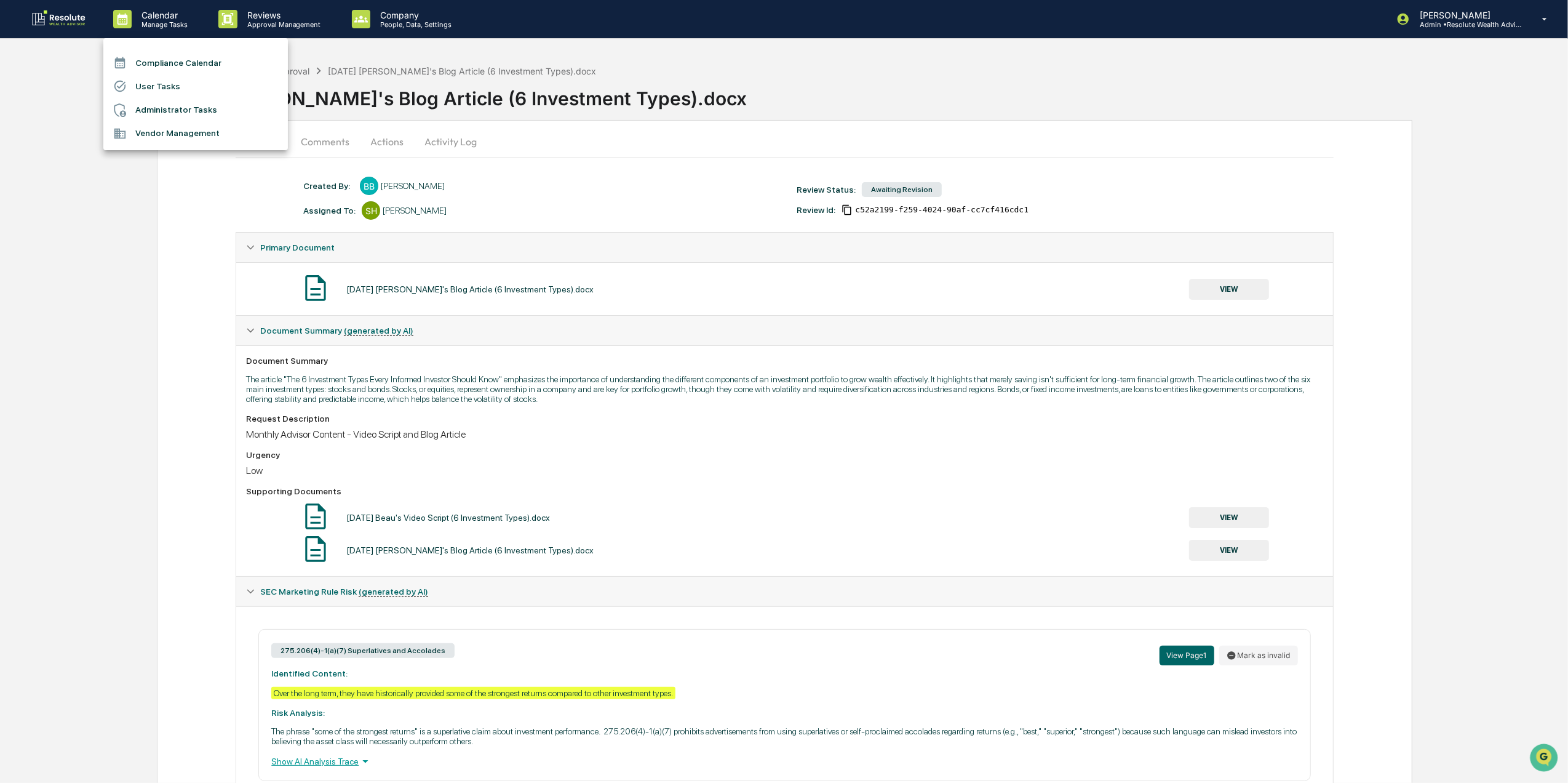
click at [199, 58] on li "Compliance Calendar" at bounding box center [195, 62] width 184 height 23
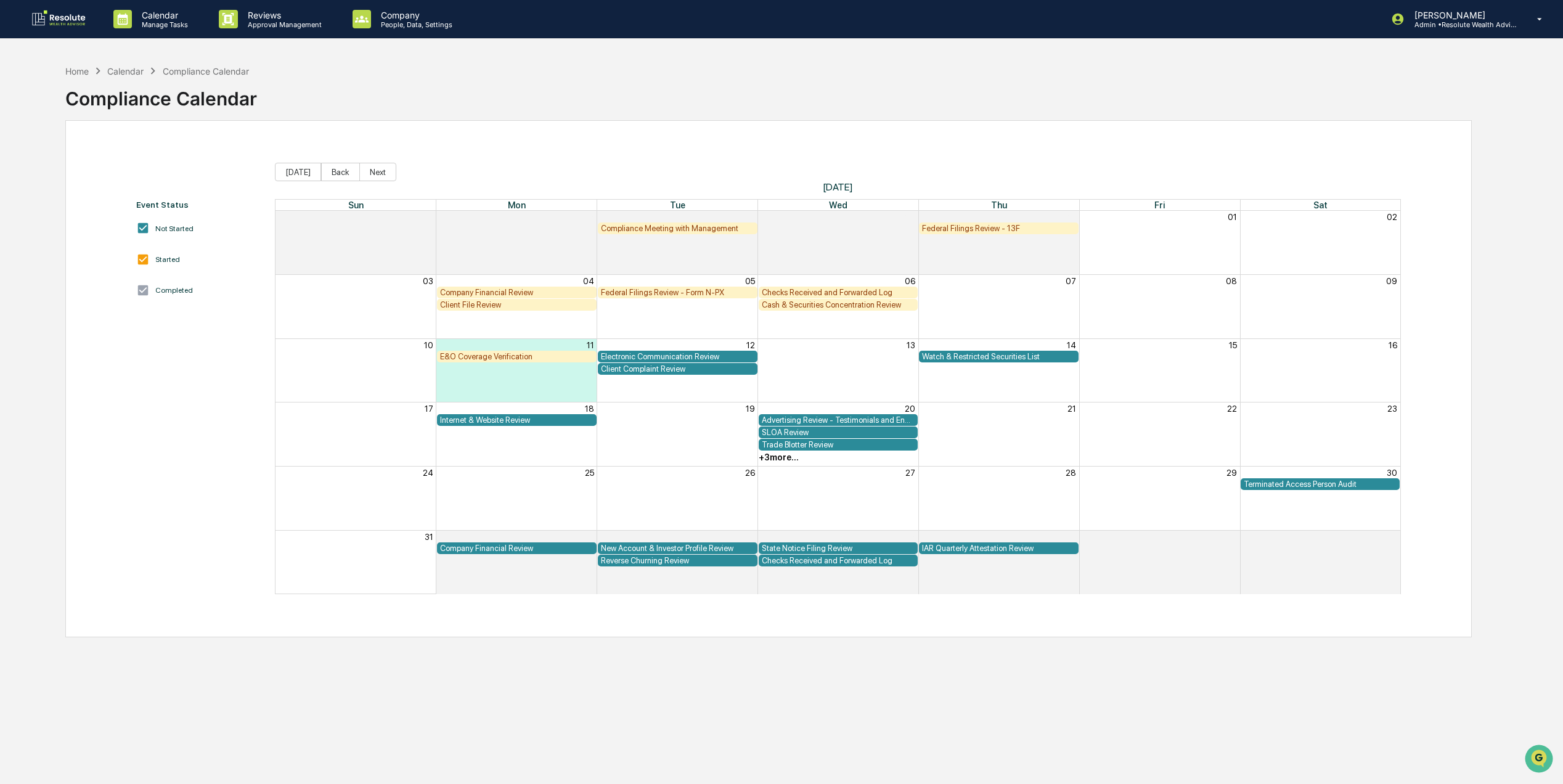
click at [472, 350] on div "E&O Coverage Verification" at bounding box center [517, 356] width 160 height 11
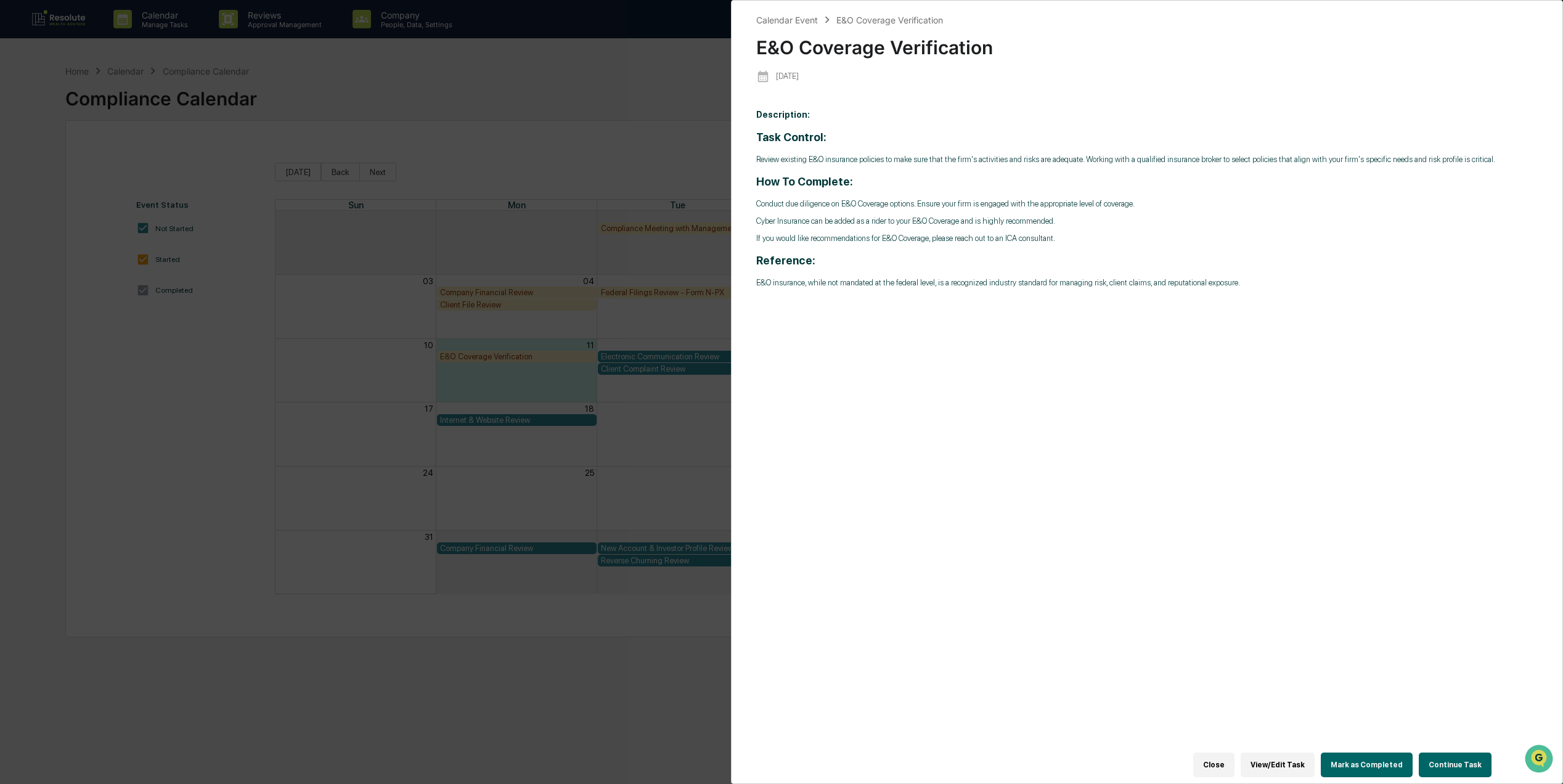
click at [79, 385] on div "Calendar Event E&O Coverage Verification E&O Coverage Verification 2025-08-11 D…" at bounding box center [781, 392] width 1563 height 784
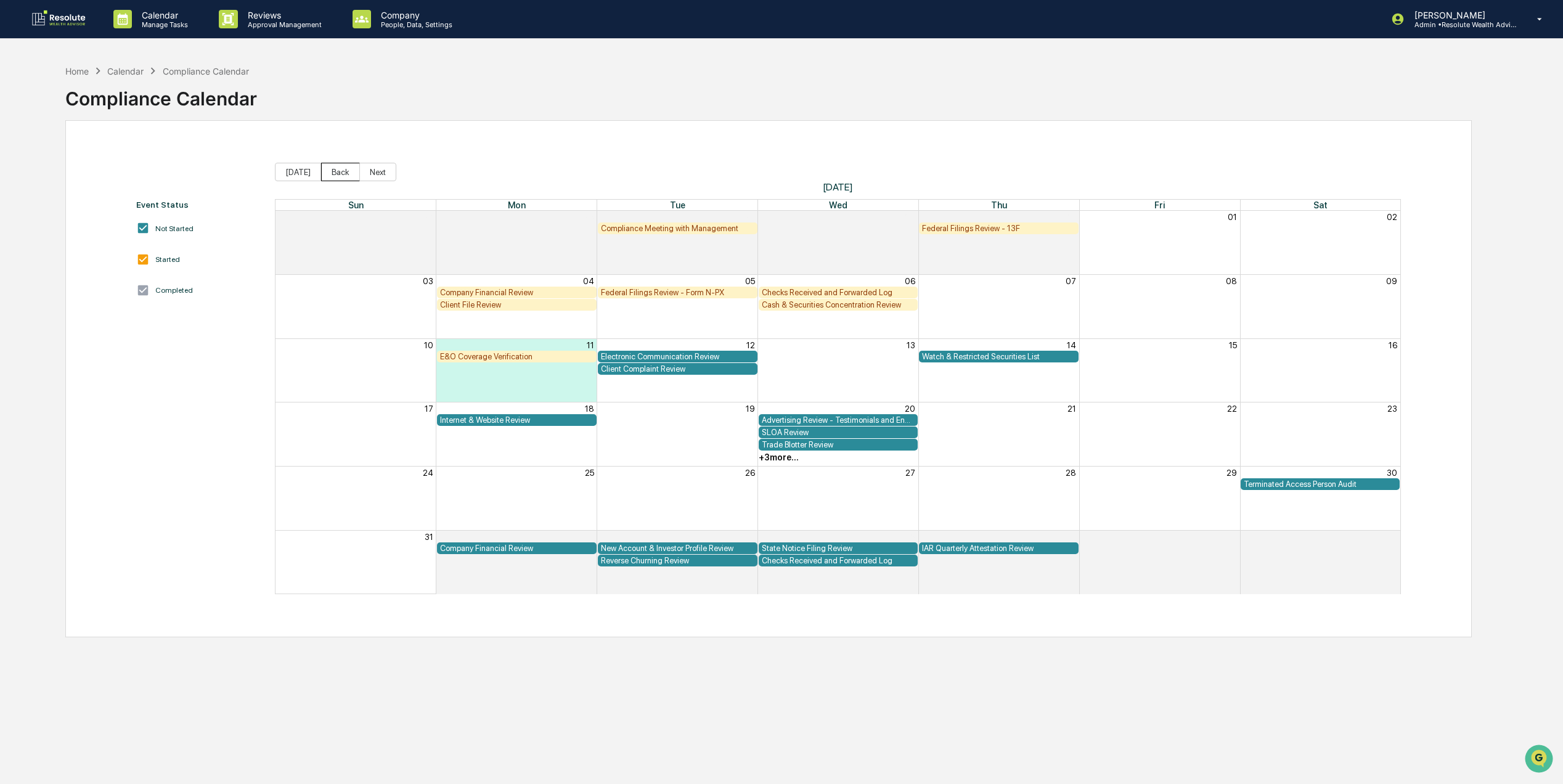
click at [342, 177] on button "Back" at bounding box center [340, 172] width 39 height 19
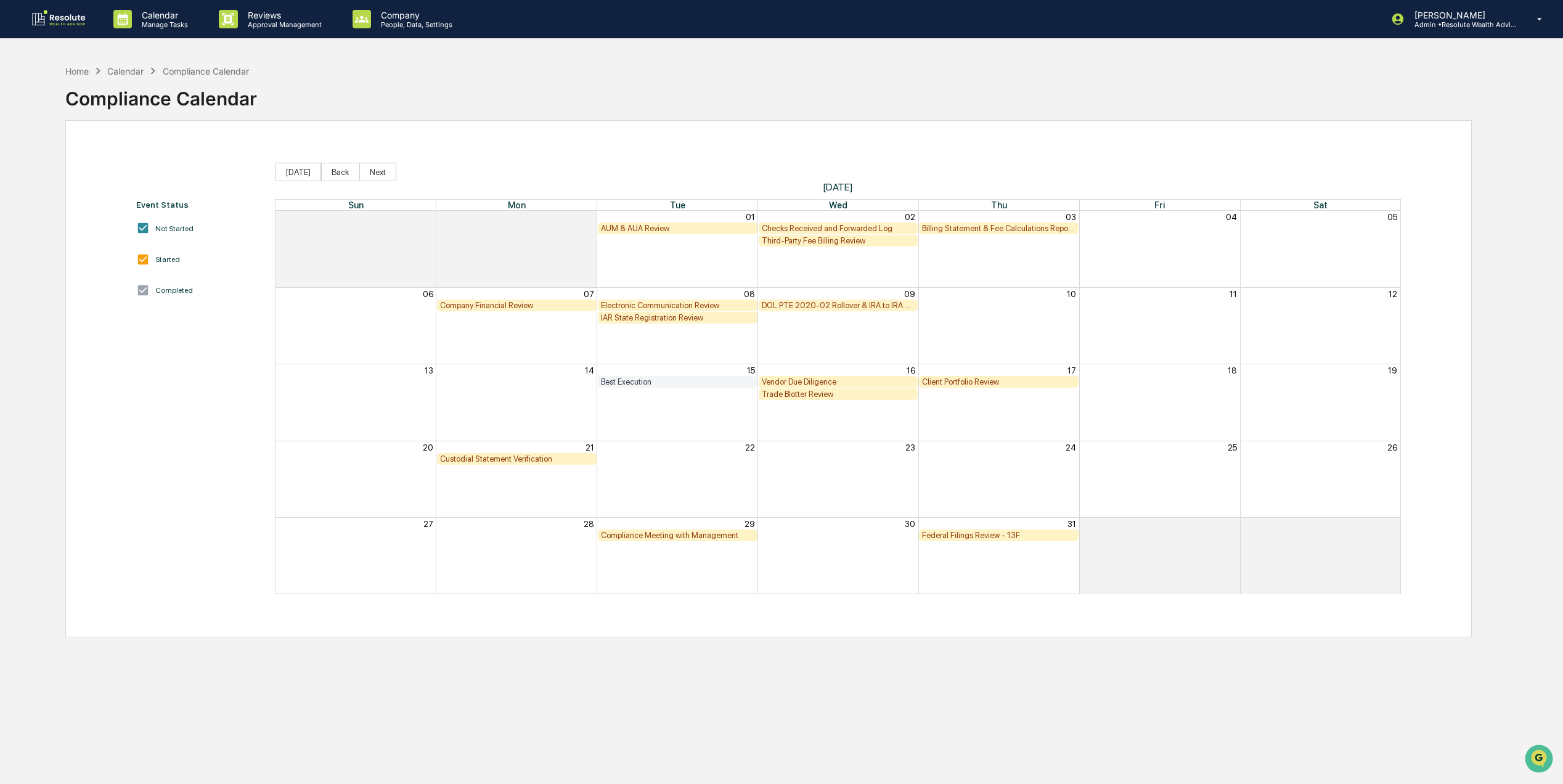
click at [982, 530] on div "Federal Filings Review - 13F" at bounding box center [999, 535] width 160 height 11
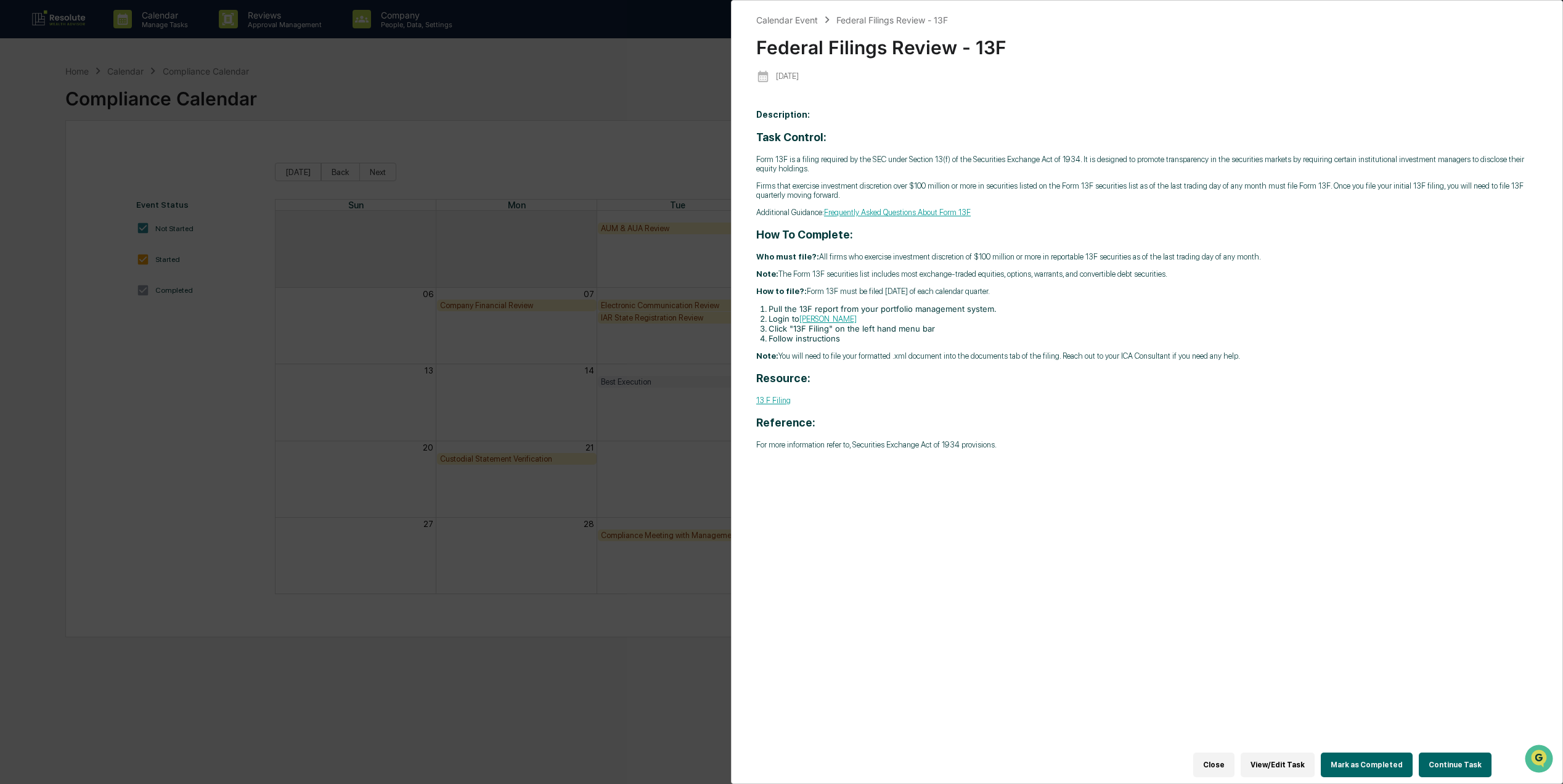
click at [1223, 753] on button "Close" at bounding box center [1215, 765] width 42 height 25
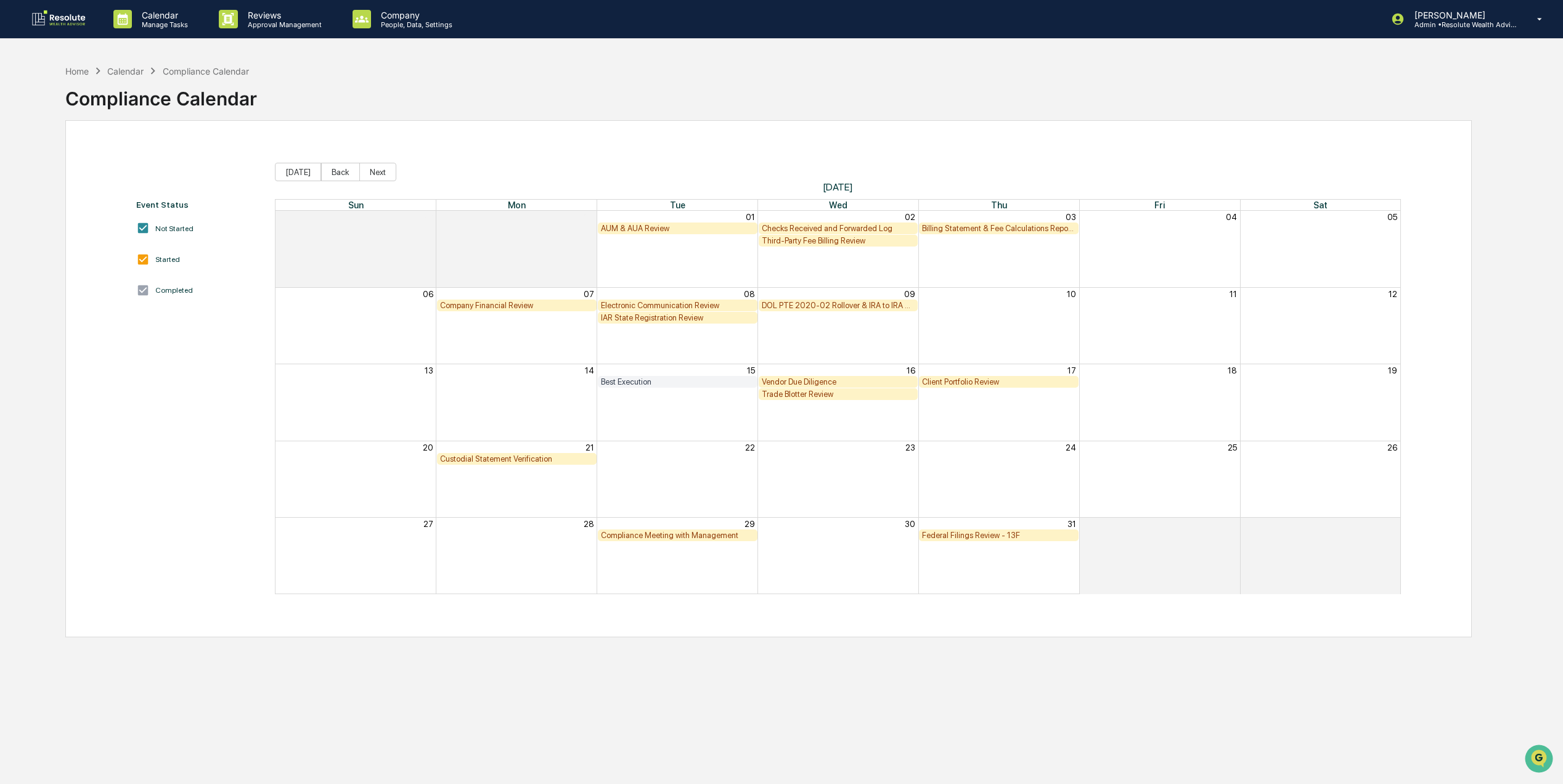
drag, startPoint x: 332, startPoint y: 176, endPoint x: 691, endPoint y: 131, distance: 361.8
click at [685, 130] on div "Event Status Not Started Started Completed Today Back Next July 2025 Sun Mon Tu…" at bounding box center [768, 379] width 1407 height 517
click at [322, 166] on button "Back" at bounding box center [340, 172] width 39 height 19
